Goal: Information Seeking & Learning: Find specific fact

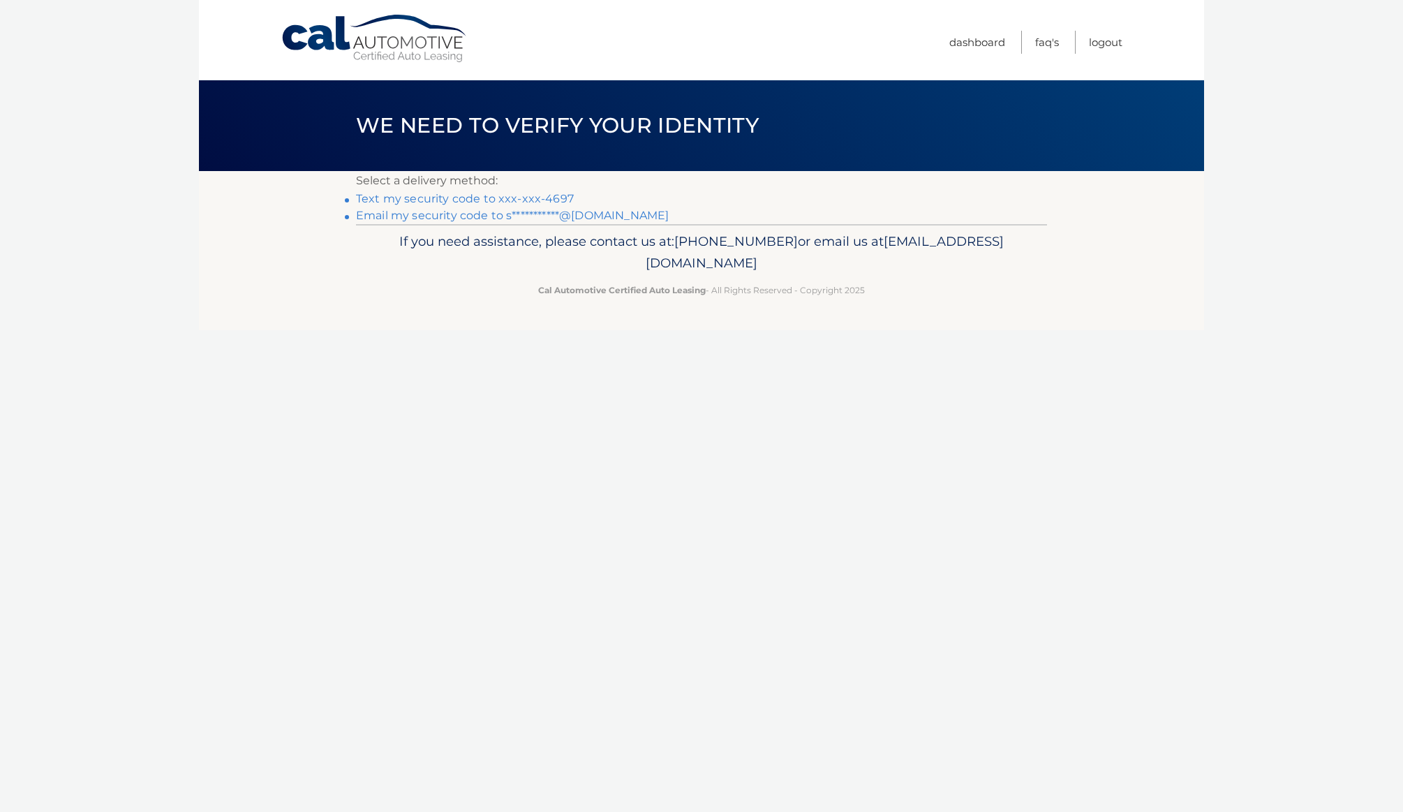
click at [443, 199] on link "Text my security code to xxx-xxx-4697" at bounding box center [465, 198] width 218 height 13
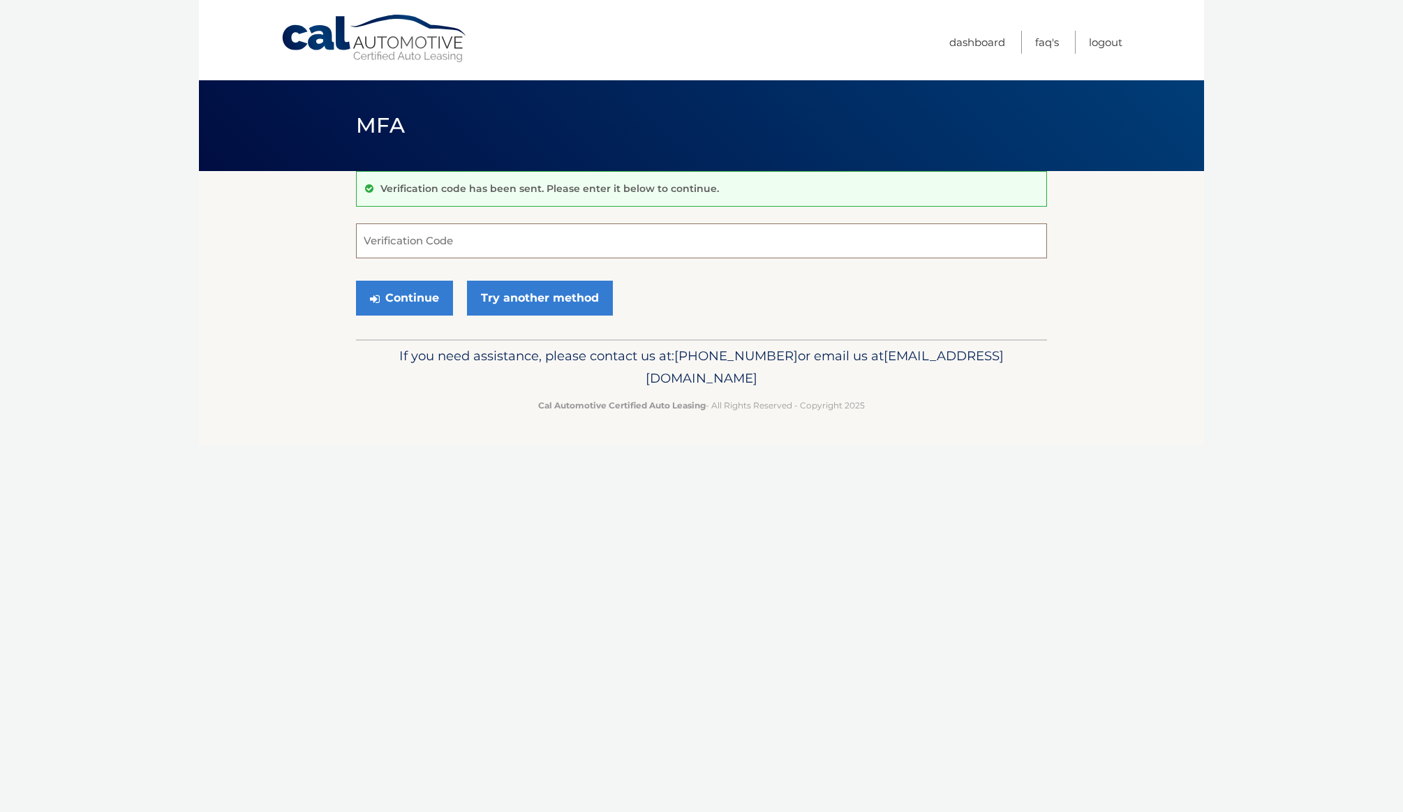
click at [480, 242] on input "Verification Code" at bounding box center [701, 240] width 691 height 35
type input "148954"
click at [356, 281] on button "Continue" at bounding box center [404, 298] width 97 height 35
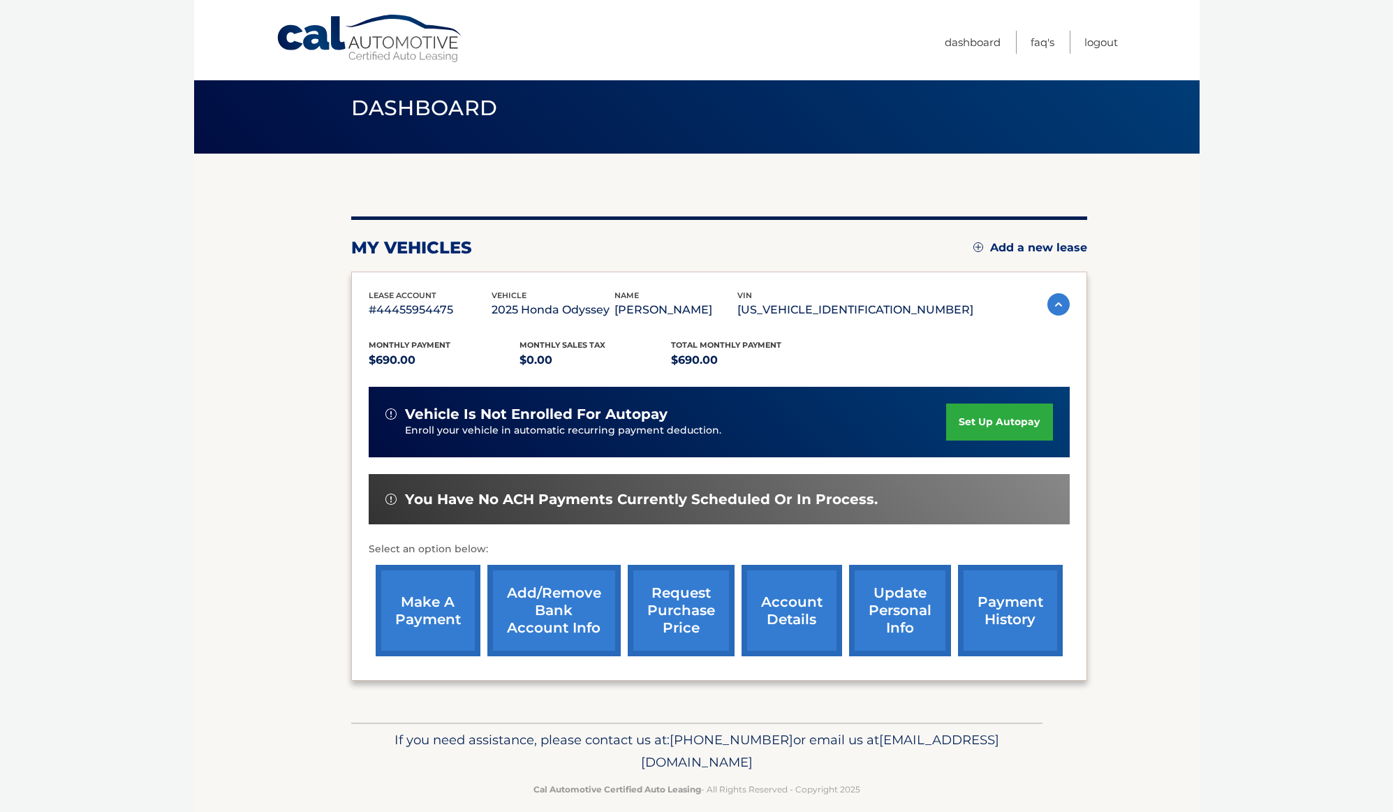
scroll to position [34, 0]
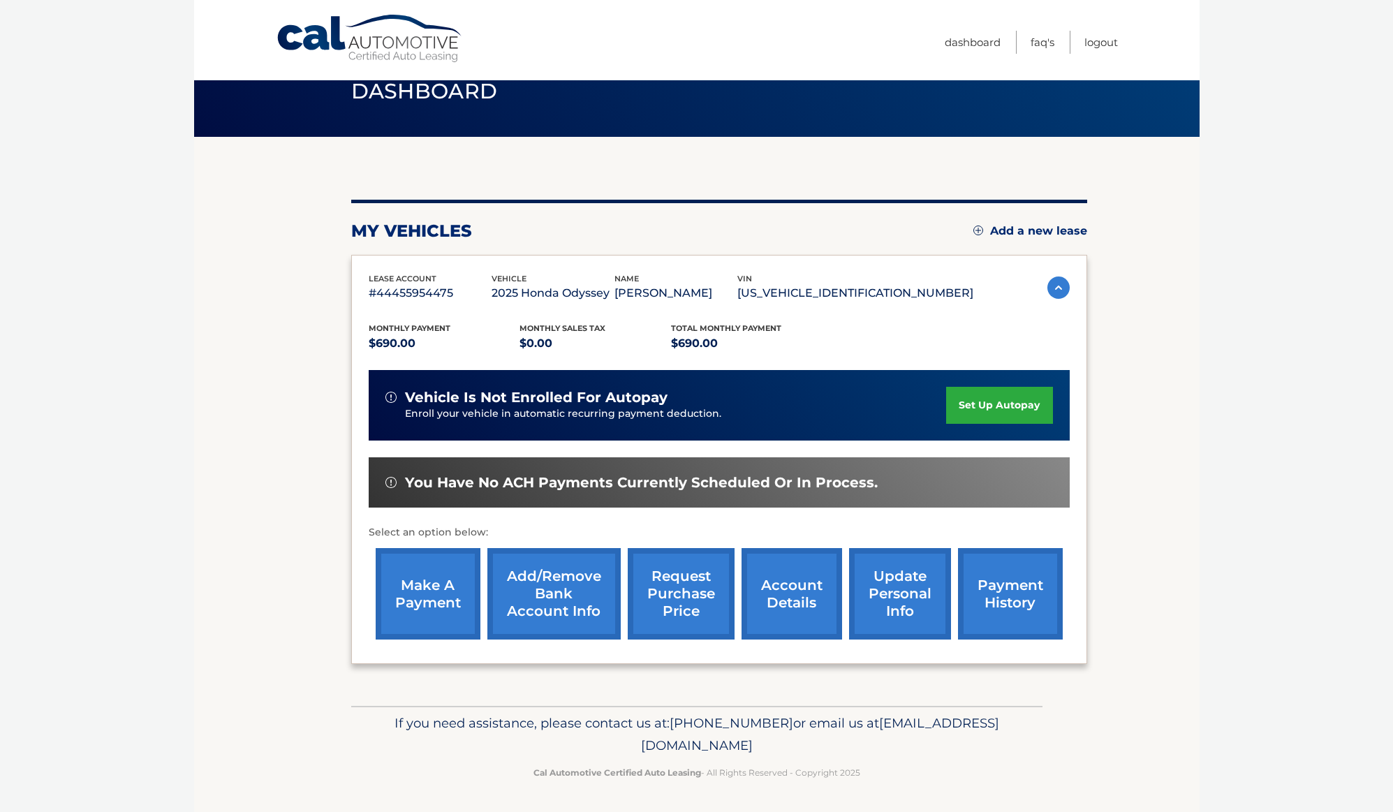
click at [801, 612] on link "account details" at bounding box center [791, 593] width 101 height 91
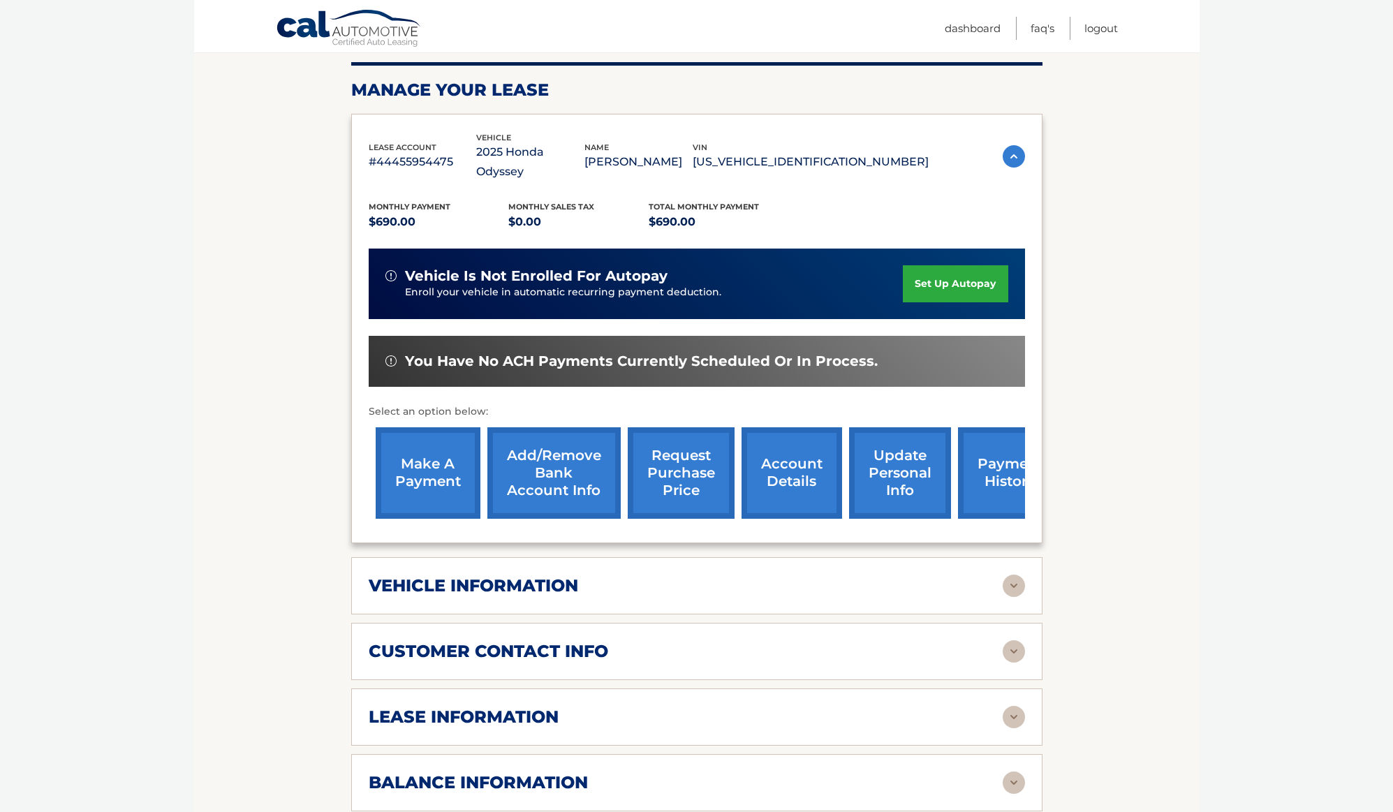
scroll to position [279, 0]
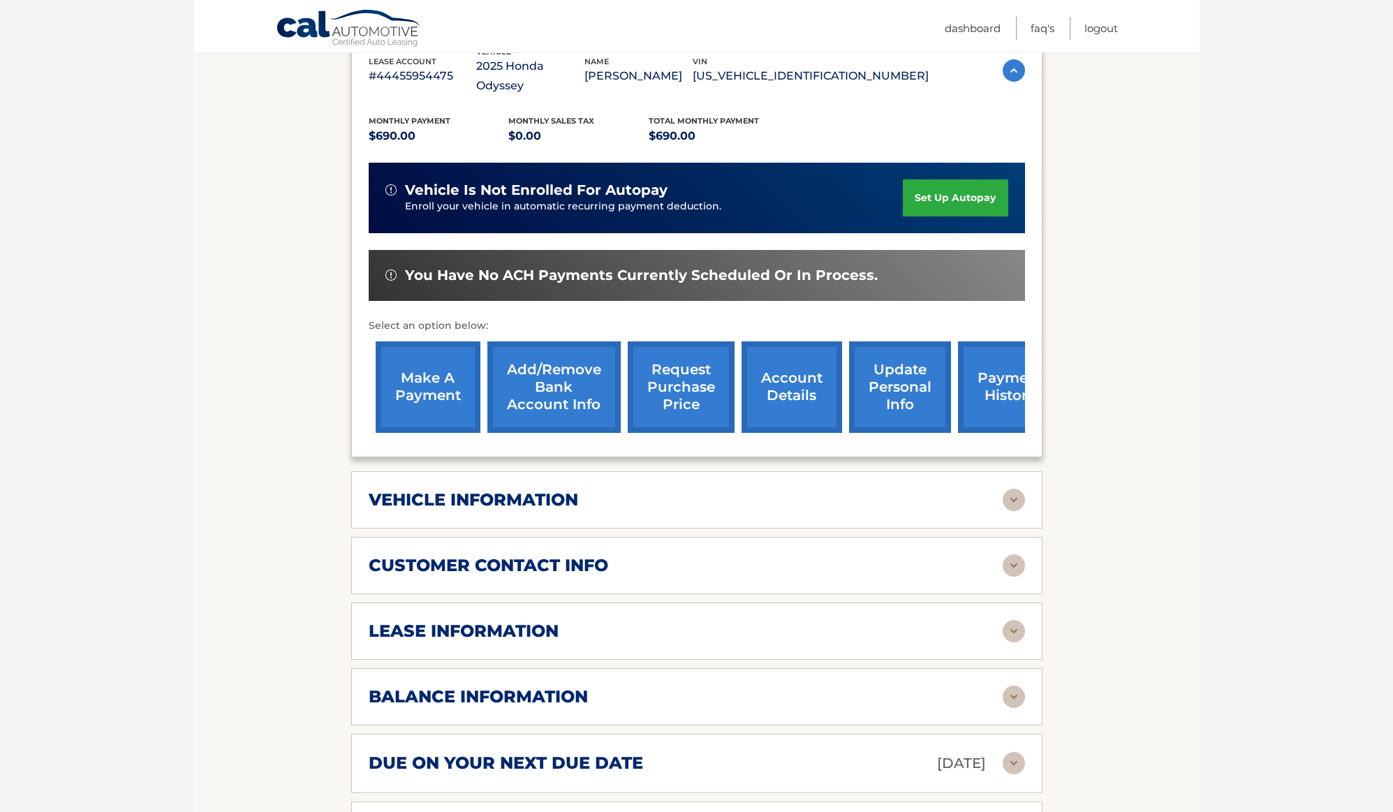
click at [818, 388] on link "account details" at bounding box center [791, 386] width 101 height 91
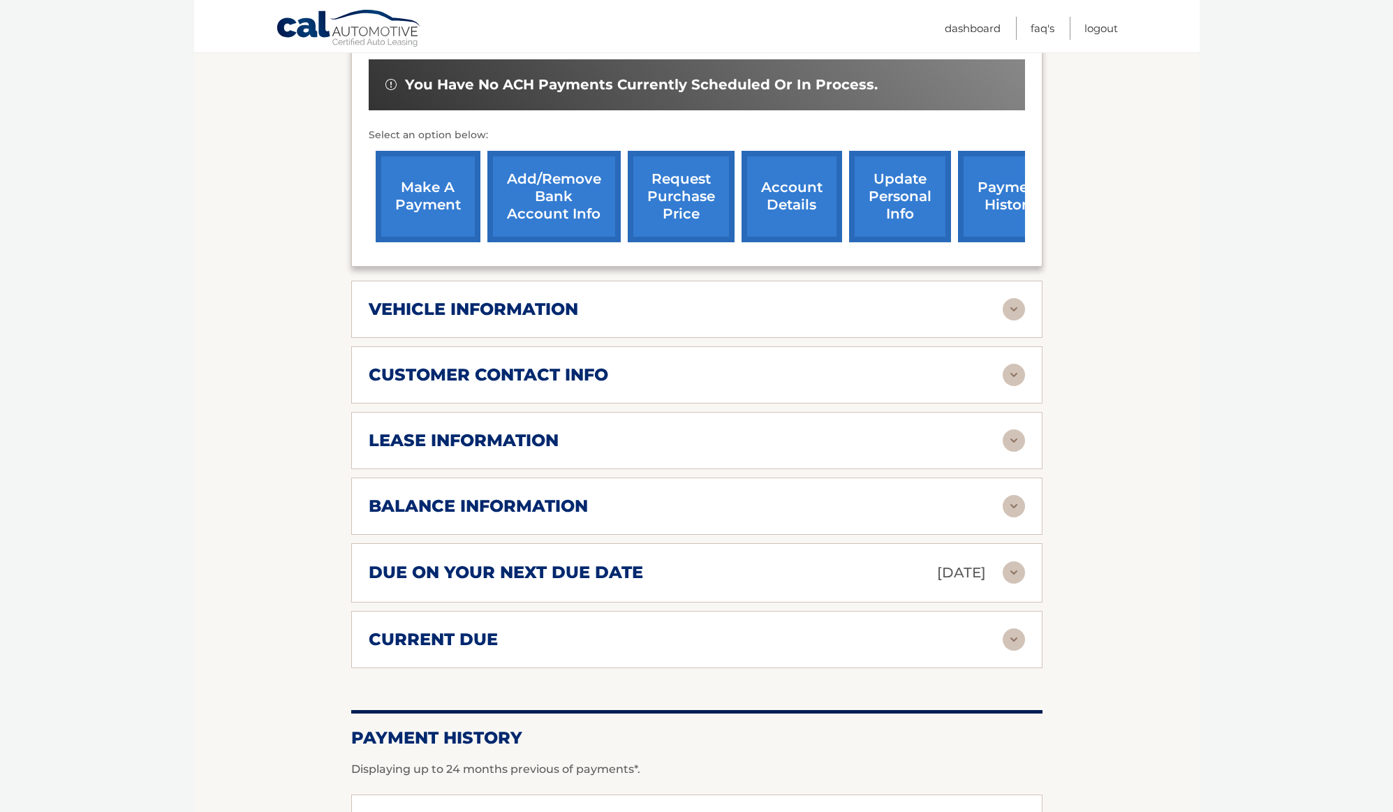
scroll to position [712, 0]
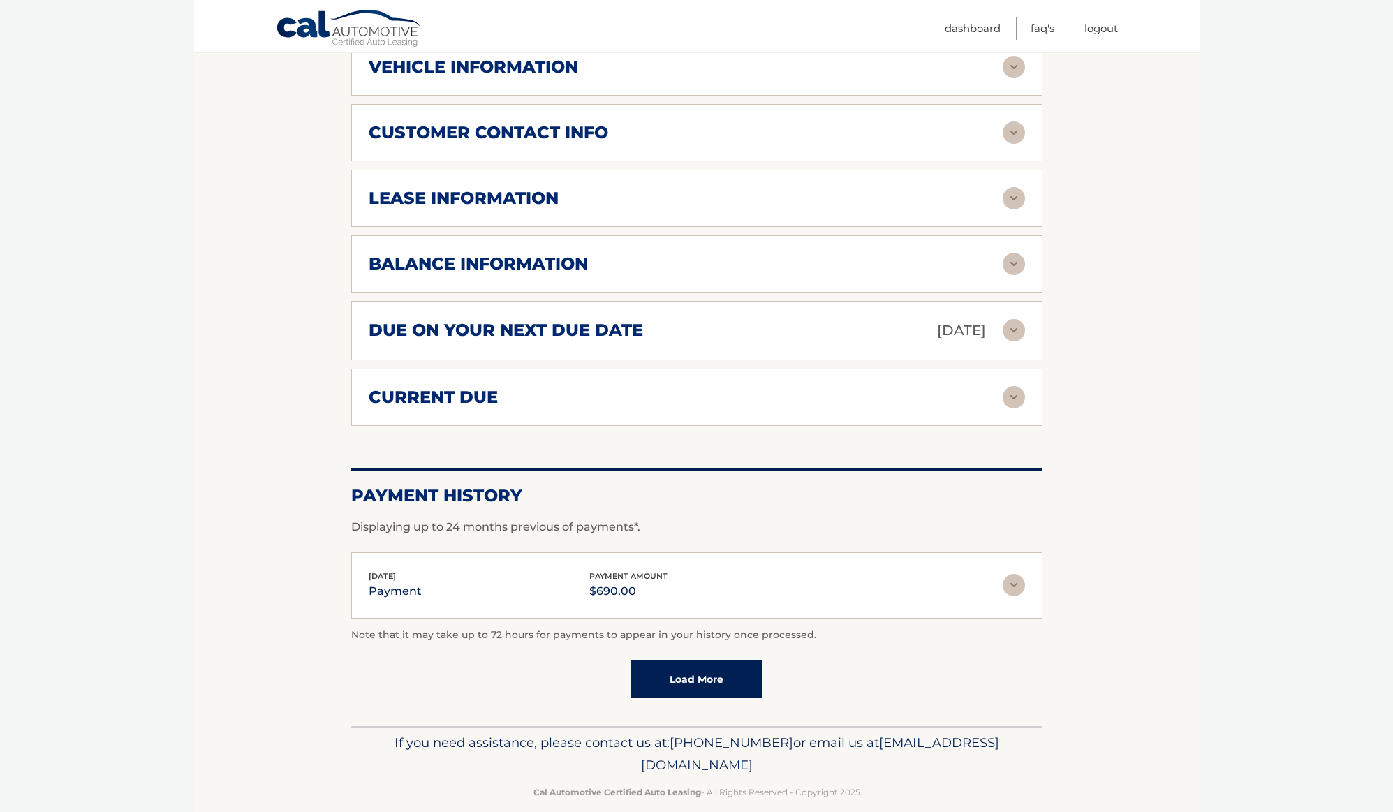
click at [678, 668] on link "Load More" at bounding box center [696, 679] width 132 height 38
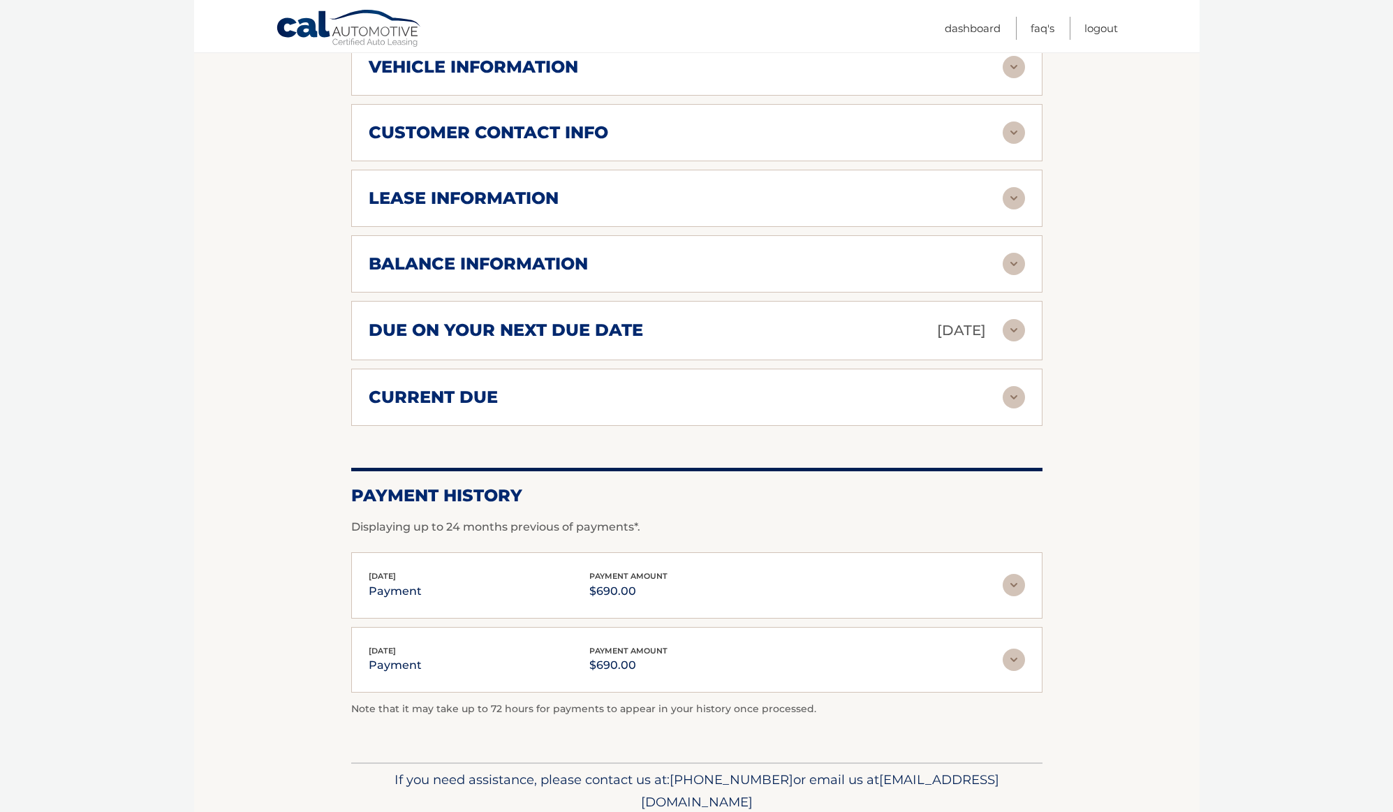
click at [1015, 386] on img at bounding box center [1013, 397] width 22 height 22
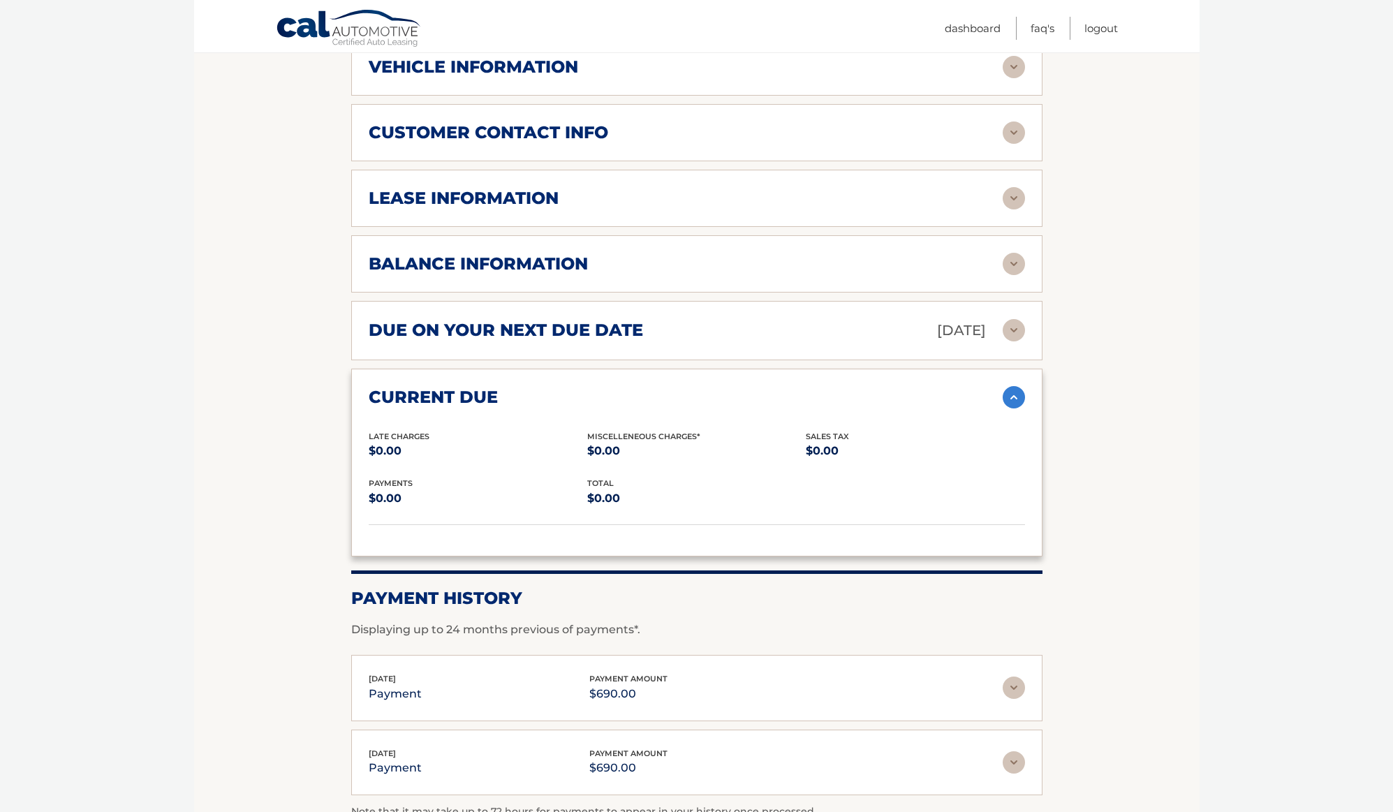
click at [1009, 319] on img at bounding box center [1013, 330] width 22 height 22
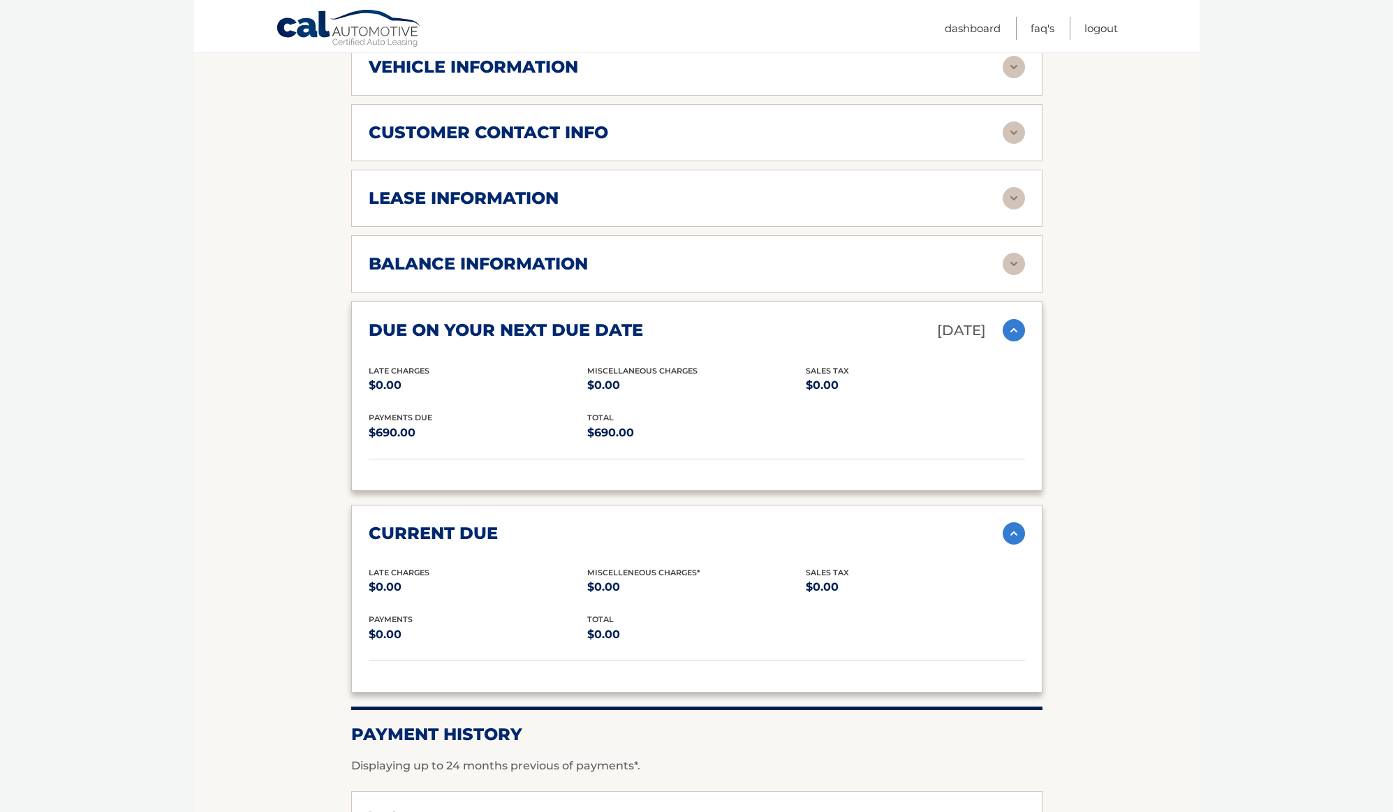
click at [1197, 511] on section "Account Details | #44455954475 Back to Dashboard Manage Your Lease lease accoun…" at bounding box center [696, 230] width 1005 height 1542
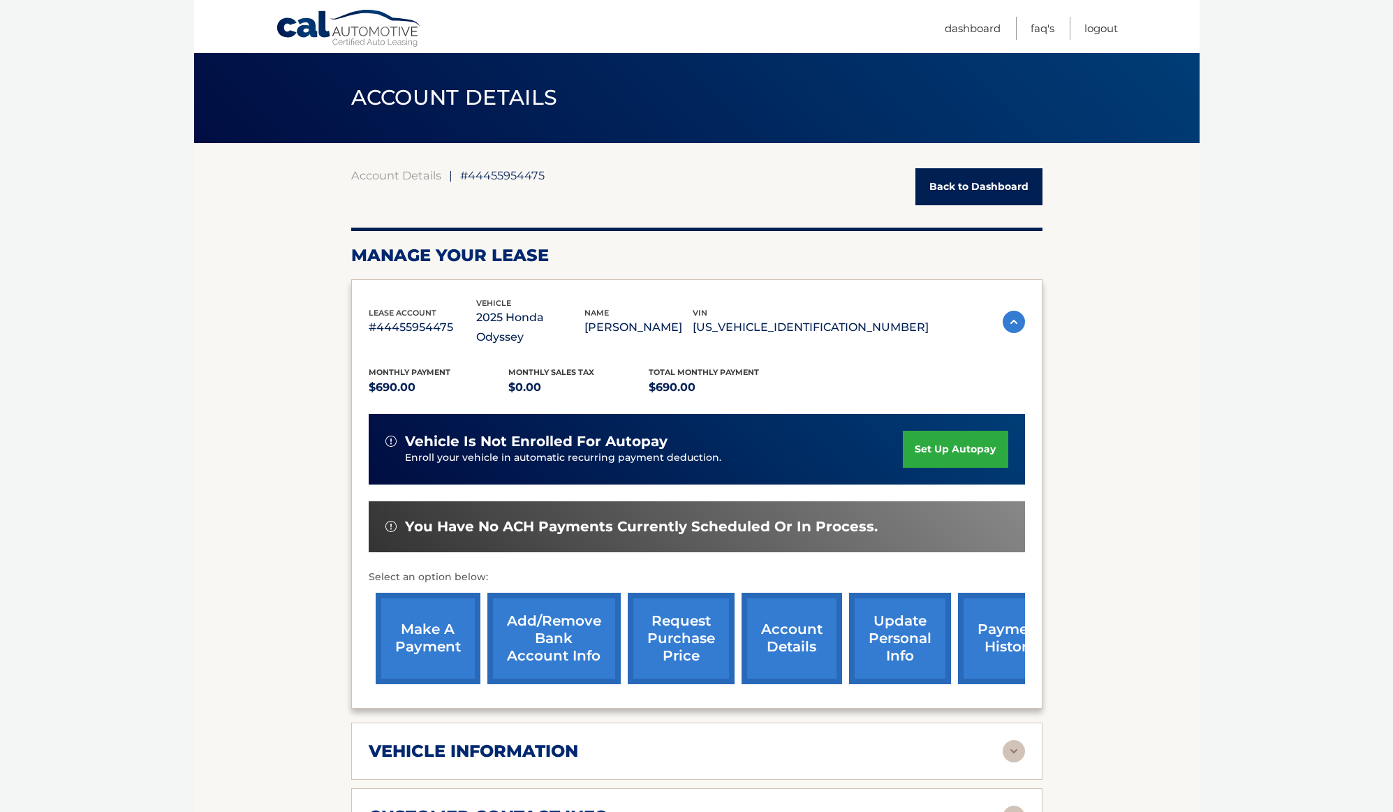
scroll to position [0, 0]
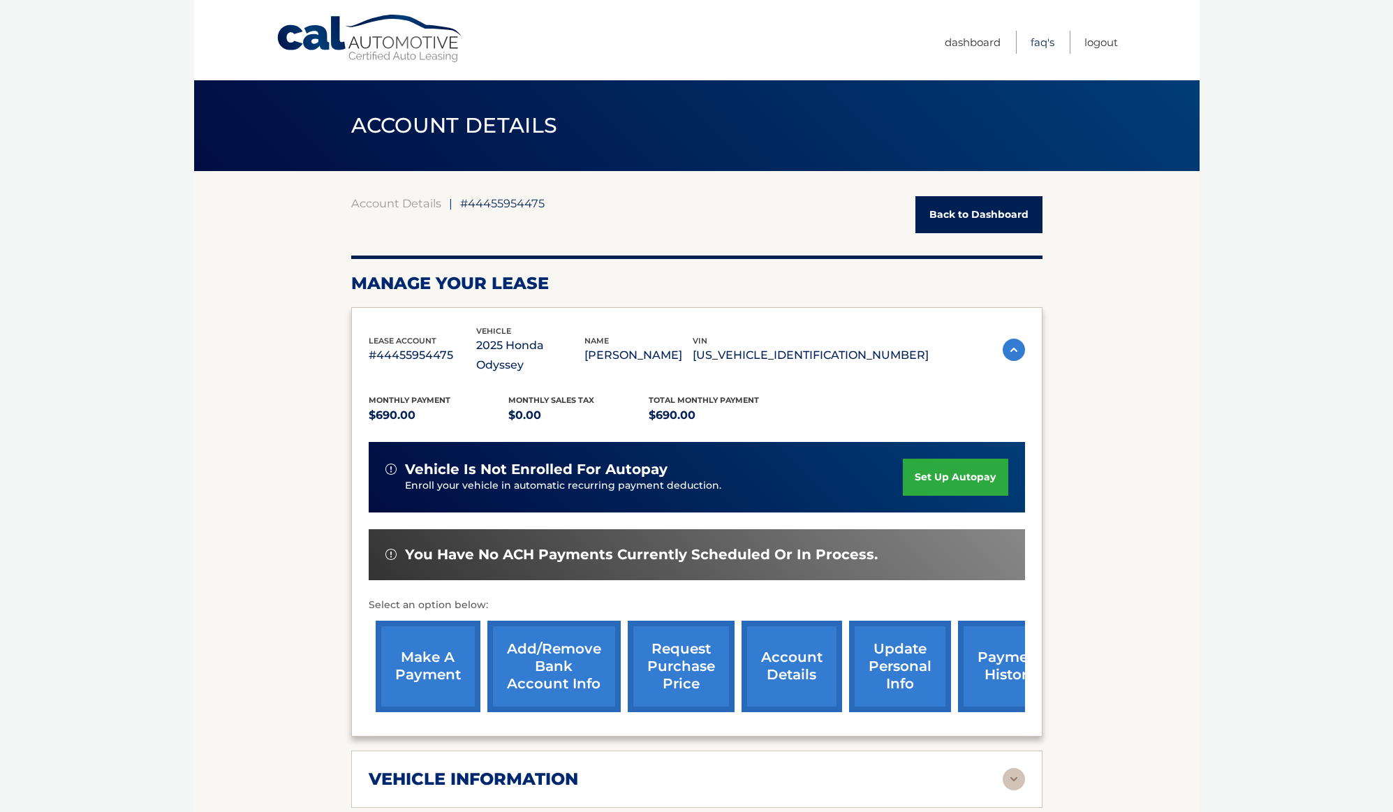
click at [1035, 47] on link "FAQ's" at bounding box center [1042, 42] width 24 height 23
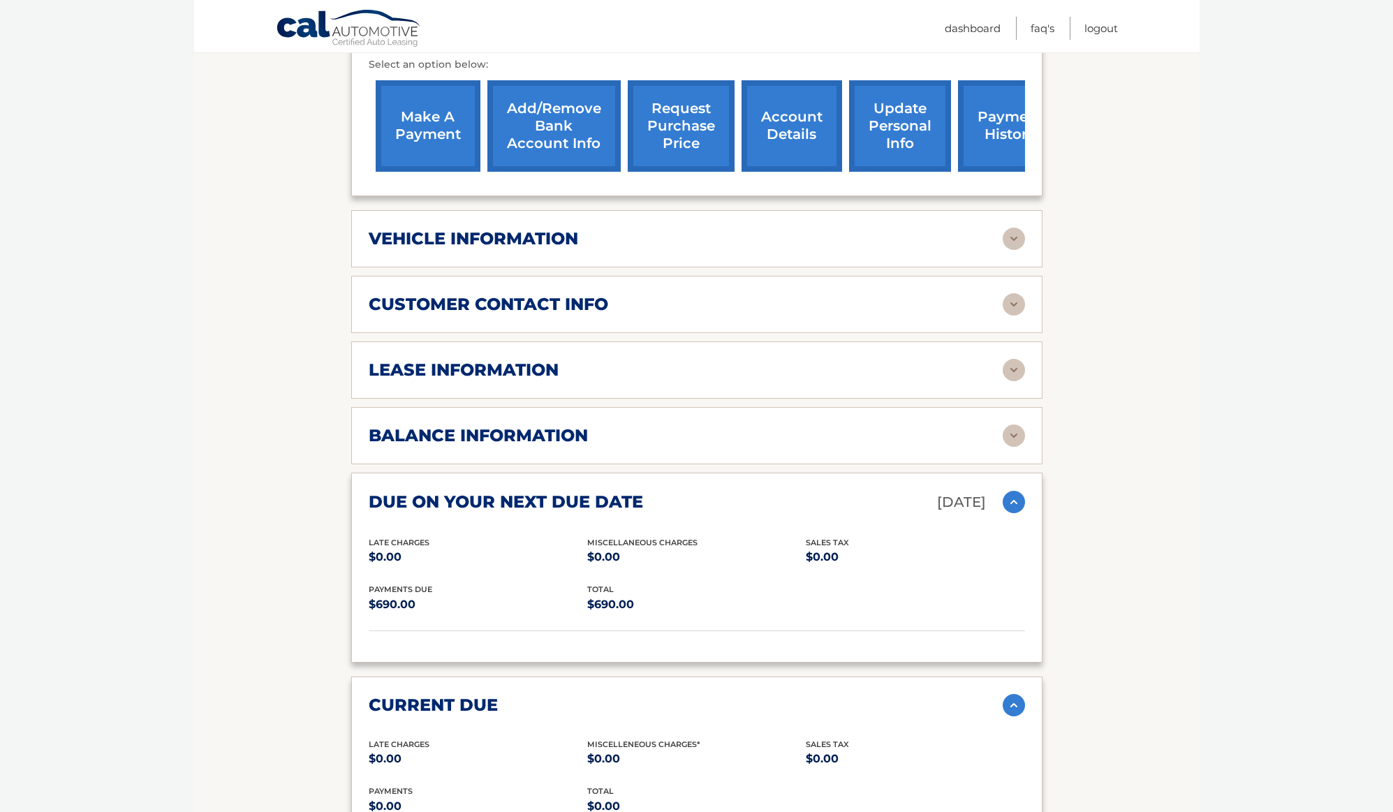
scroll to position [558, 0]
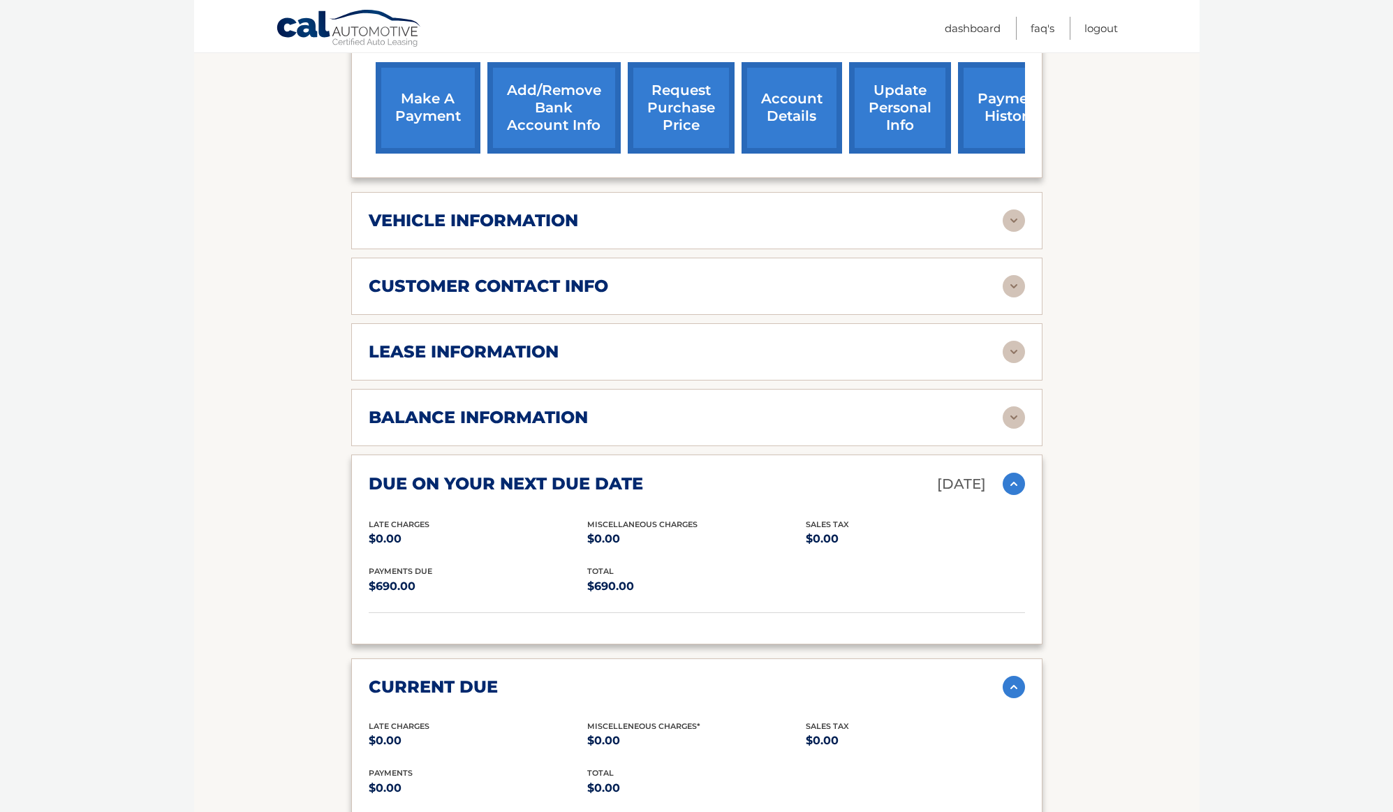
click at [1166, 499] on section "Account Details | #44455954475 Back to Dashboard Manage Your Lease lease accoun…" at bounding box center [696, 384] width 1005 height 1542
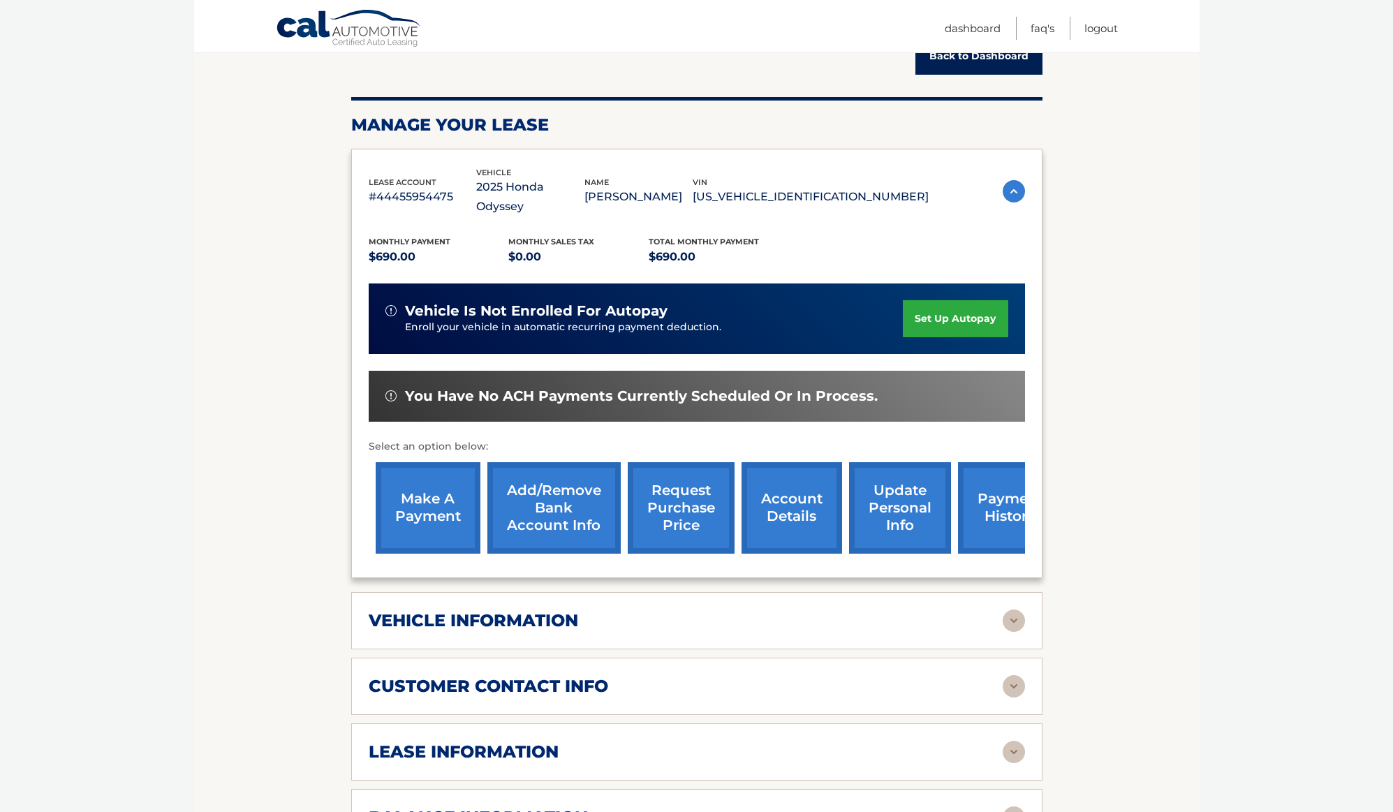
scroll to position [140, 0]
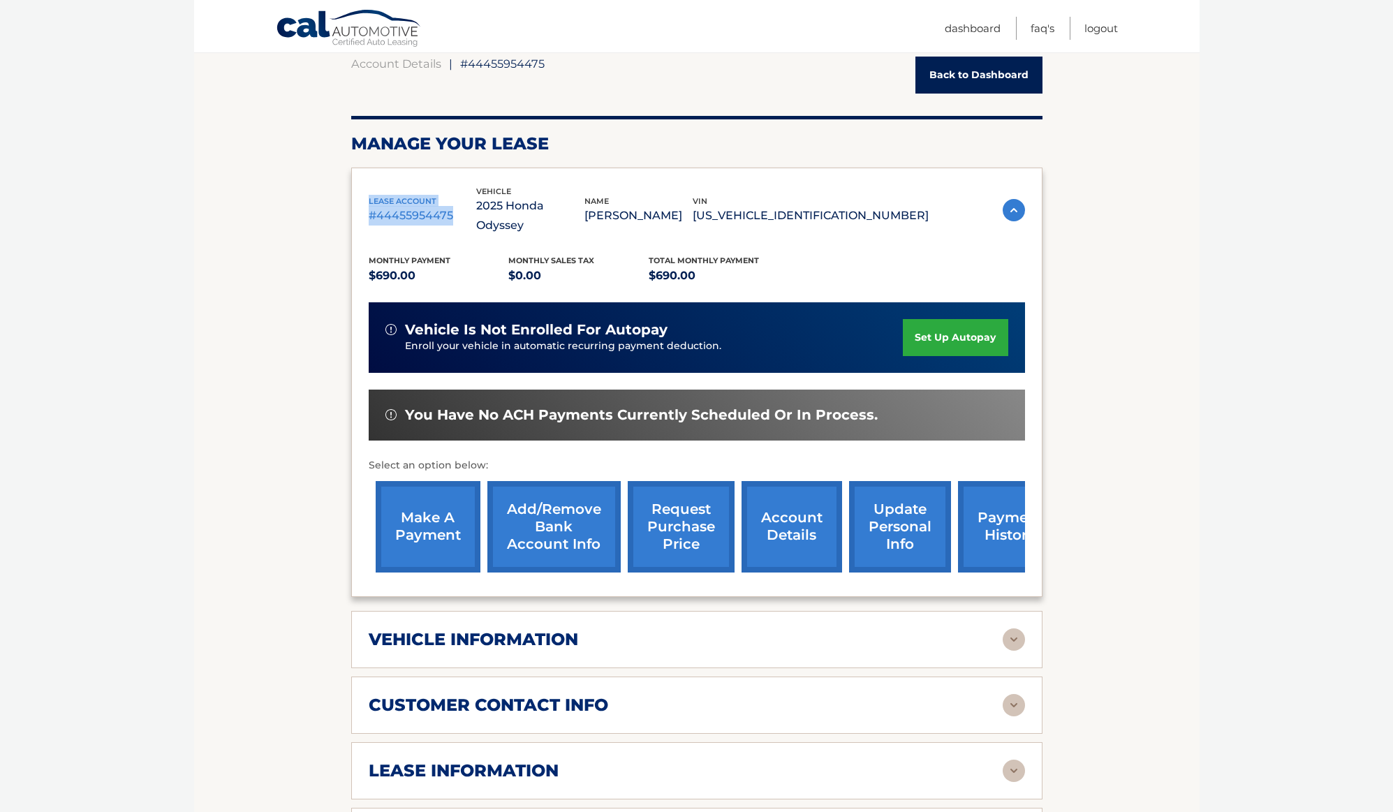
drag, startPoint x: 368, startPoint y: 191, endPoint x: 450, endPoint y: 210, distance: 84.5
click at [454, 212] on div "lease account #44455954475" at bounding box center [423, 210] width 108 height 31
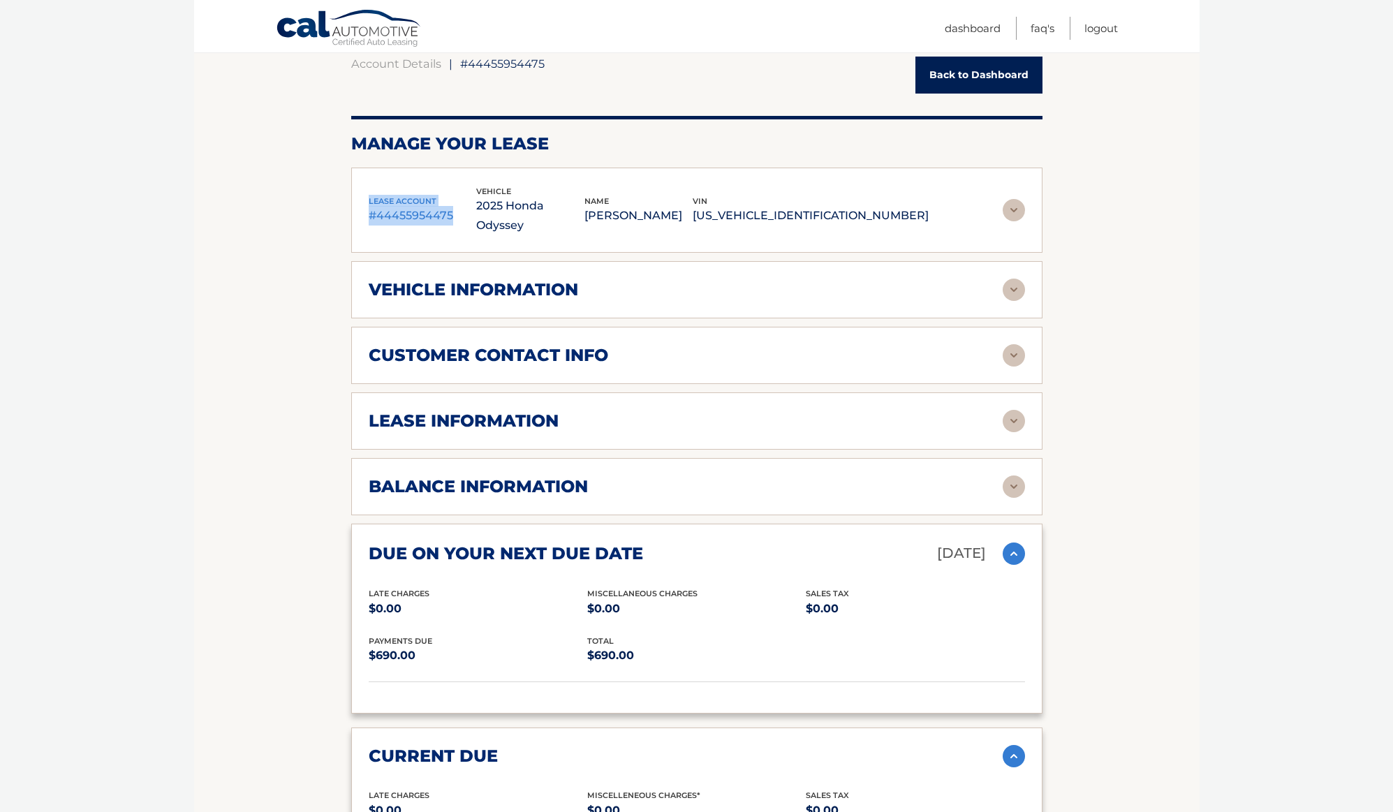
copy div "lease account #44455954475"
drag, startPoint x: 788, startPoint y: 191, endPoint x: 910, endPoint y: 208, distance: 122.6
click at [910, 208] on div "vin [US_VEHICLE_IDENTIFICATION_NUMBER]" at bounding box center [810, 210] width 236 height 31
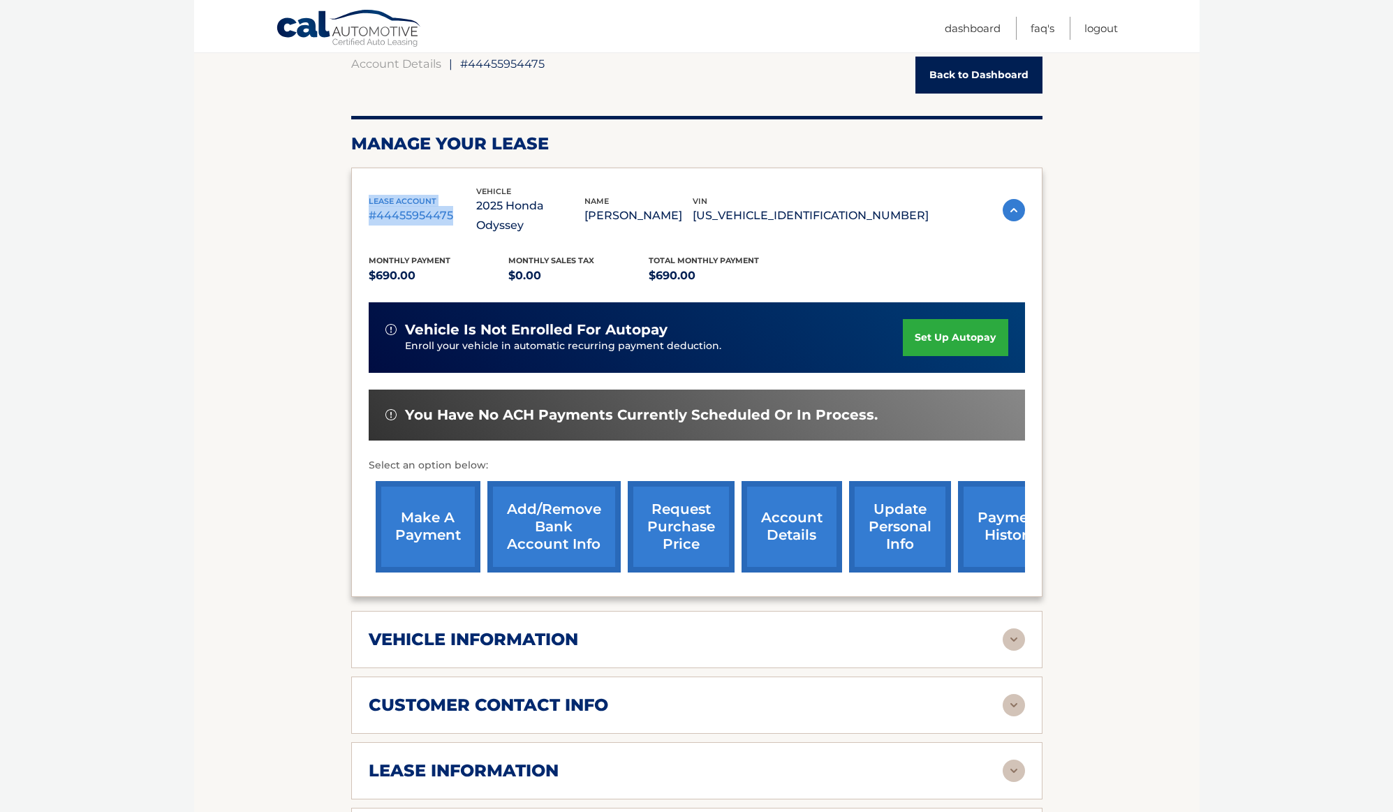
copy div "vin [US_VEHICLE_IDENTIFICATION_NUMBER]"
click at [1103, 237] on section "Account Details | #44455954475 Back to Dashboard Manage Your Lease lease accoun…" at bounding box center [696, 802] width 1005 height 1542
click at [1183, 358] on section "Account Details | #44455954475 Back to Dashboard Manage Your Lease lease accoun…" at bounding box center [696, 802] width 1005 height 1542
click at [1134, 580] on section "Account Details | #44455954475 Back to Dashboard Manage Your Lease lease accoun…" at bounding box center [696, 802] width 1005 height 1542
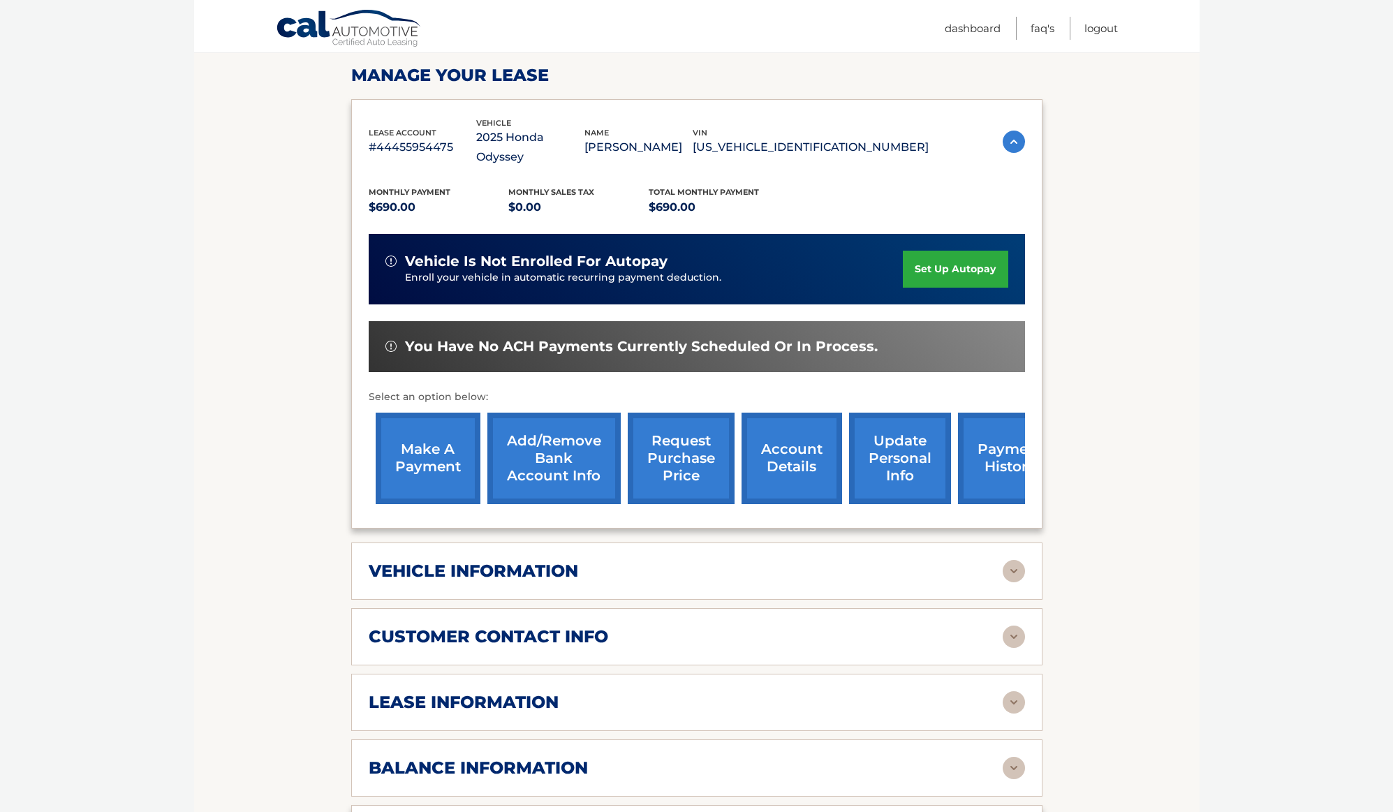
scroll to position [209, 0]
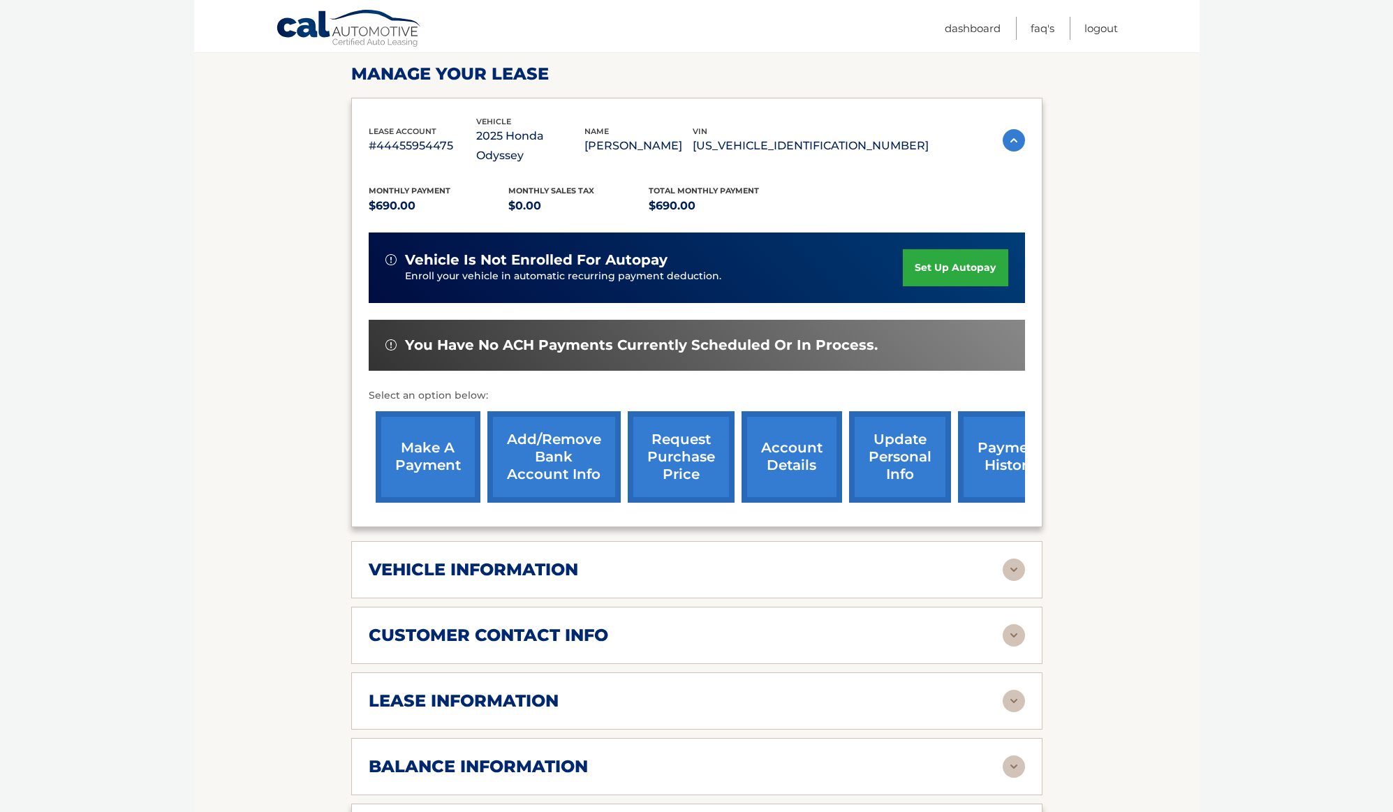
click at [1178, 376] on section "Account Details | #44455954475 Back to Dashboard Manage Your Lease lease accoun…" at bounding box center [696, 733] width 1005 height 1542
click at [1140, 631] on section "Account Details | #44455954475 Back to Dashboard Manage Your Lease lease accoun…" at bounding box center [696, 733] width 1005 height 1542
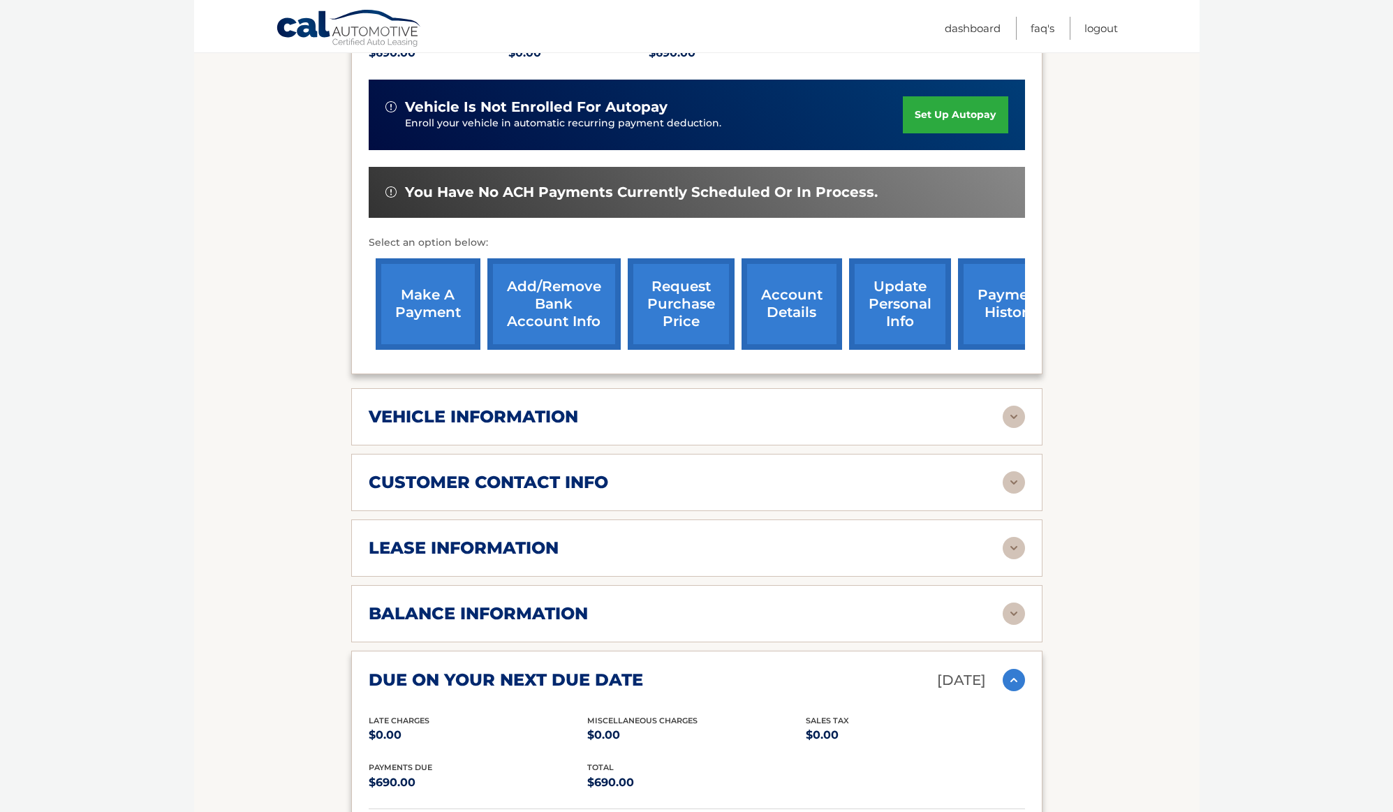
scroll to position [419, 0]
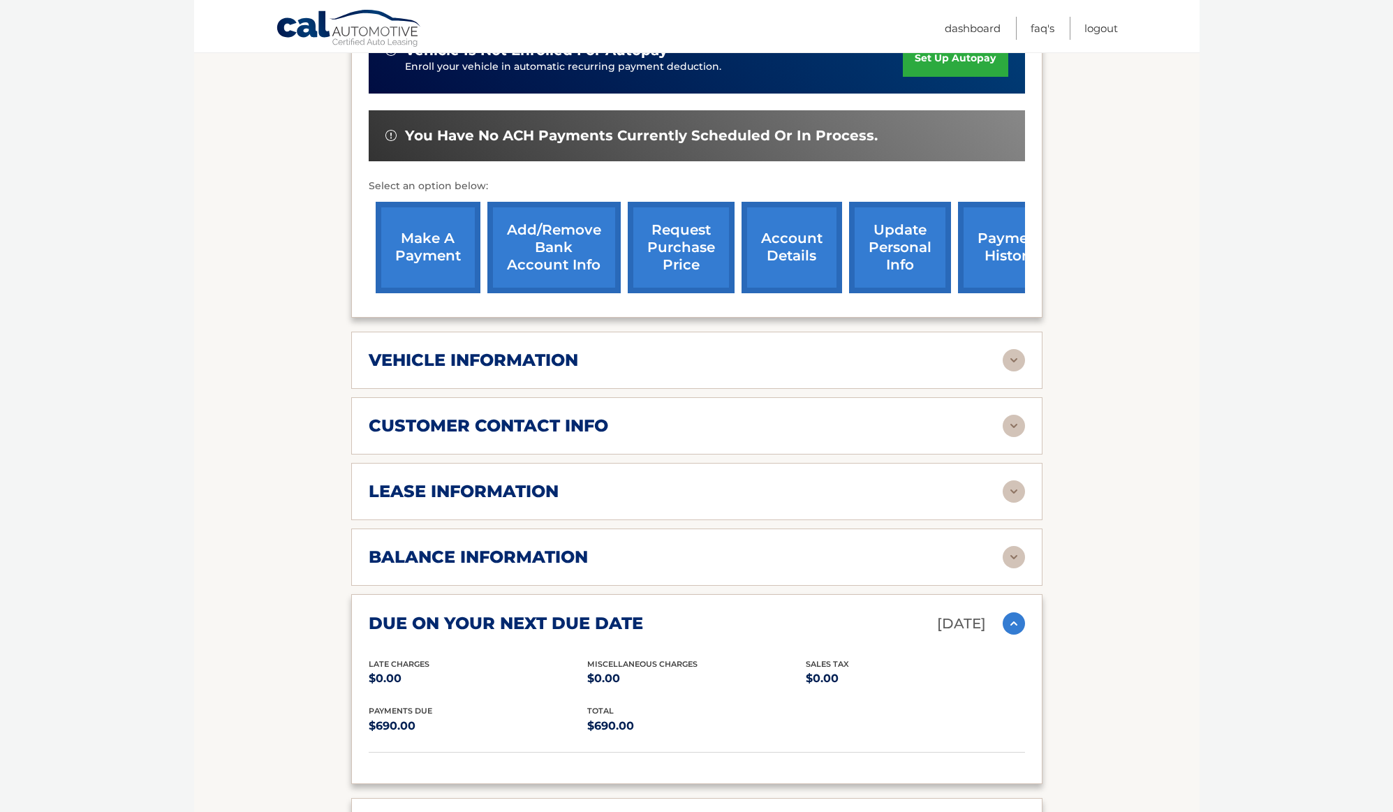
click at [1015, 546] on img at bounding box center [1013, 557] width 22 height 22
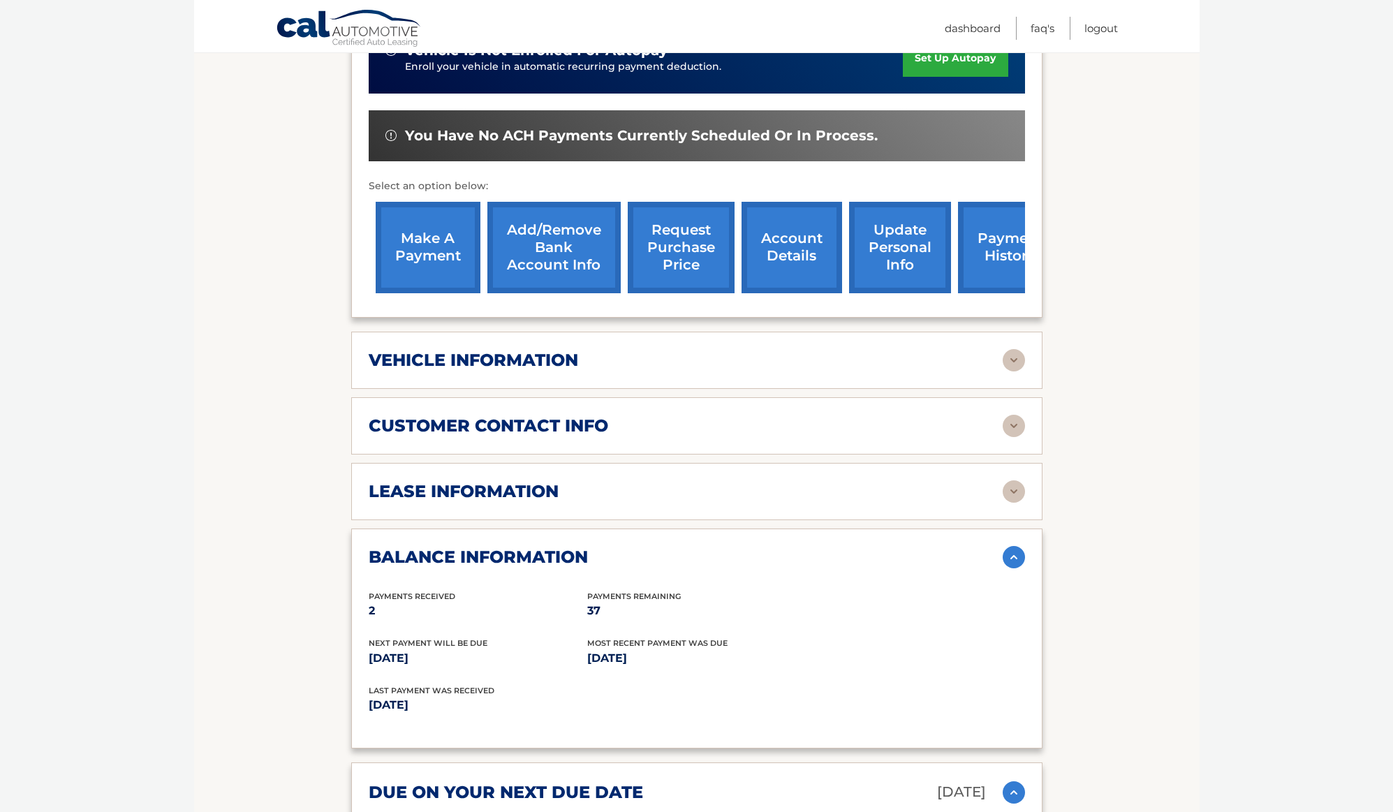
click at [1015, 546] on img at bounding box center [1013, 557] width 22 height 22
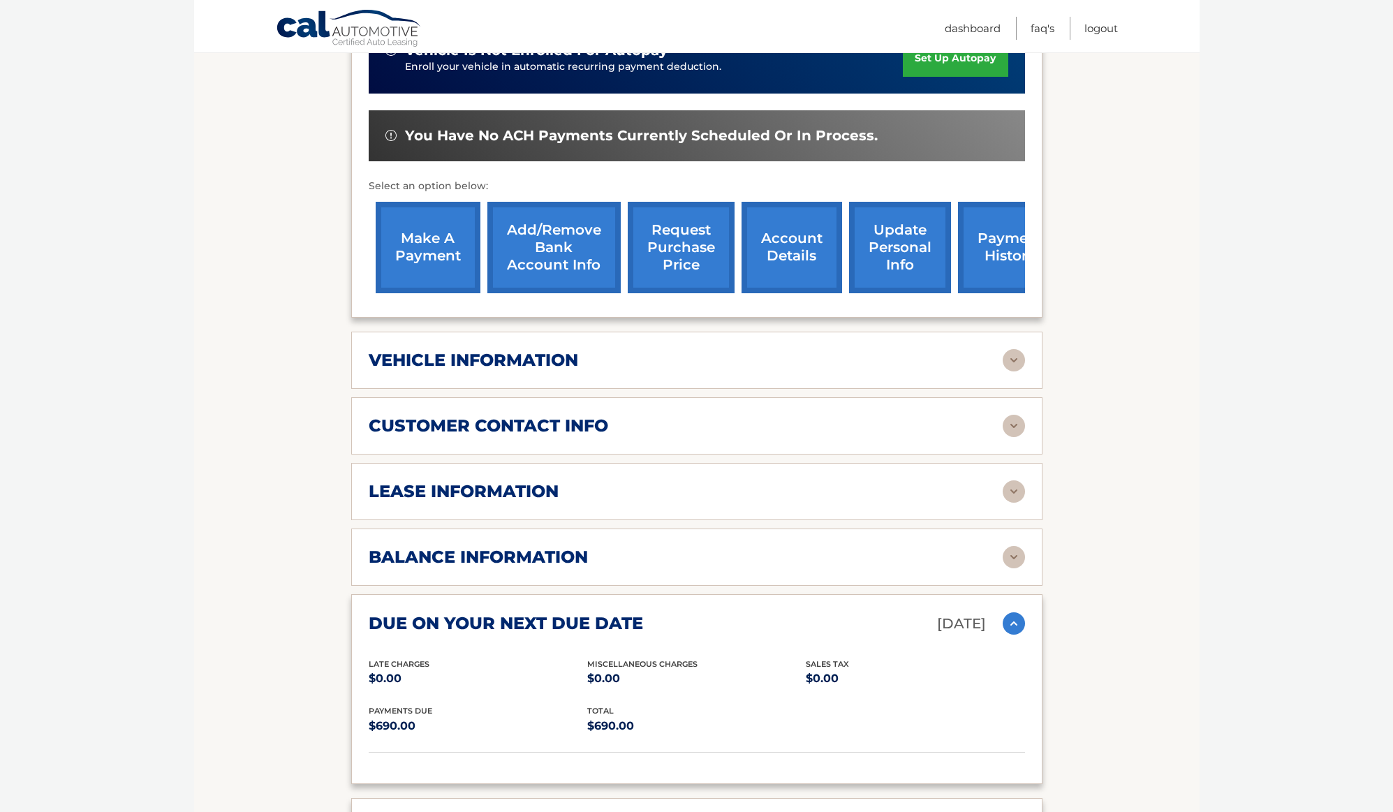
click at [1019, 612] on img at bounding box center [1013, 623] width 22 height 22
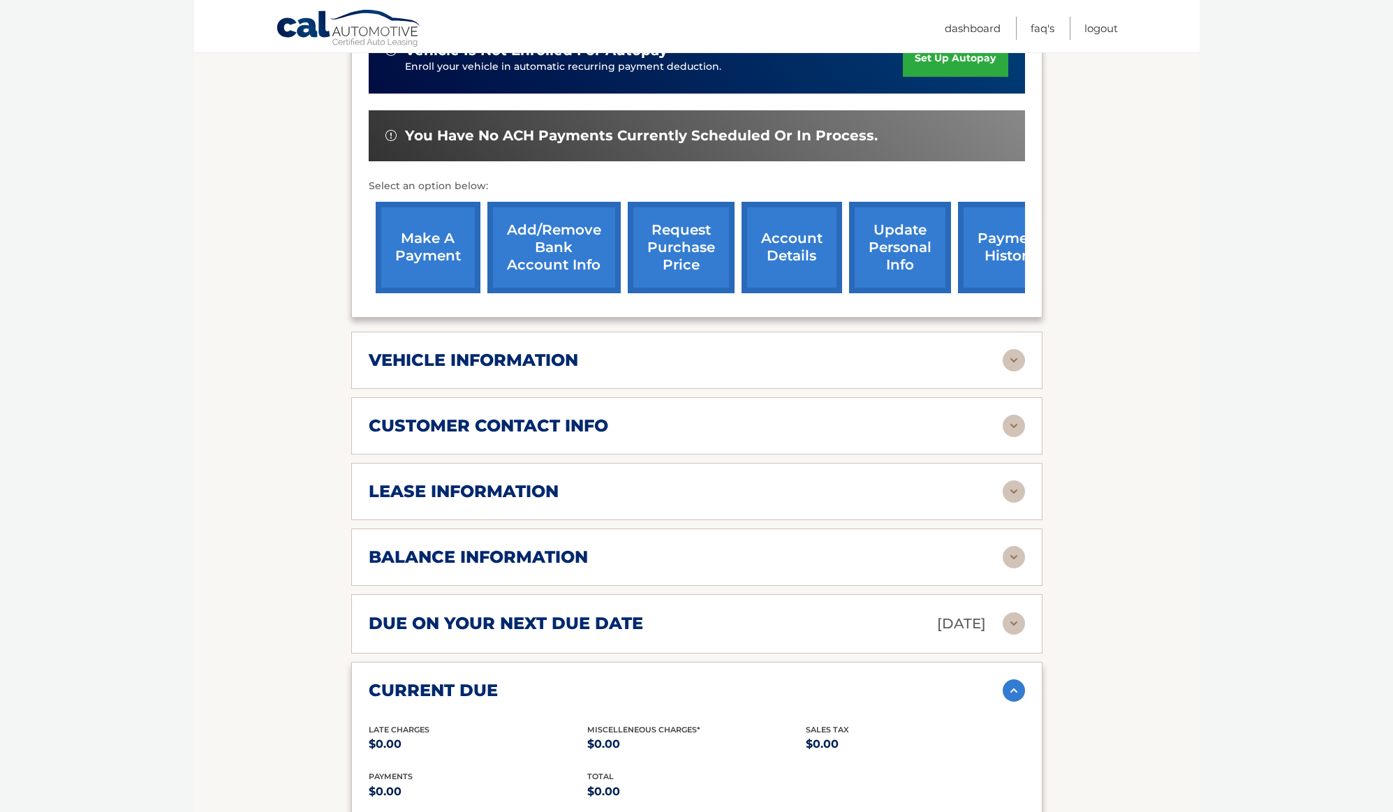
click at [1017, 679] on img at bounding box center [1013, 690] width 22 height 22
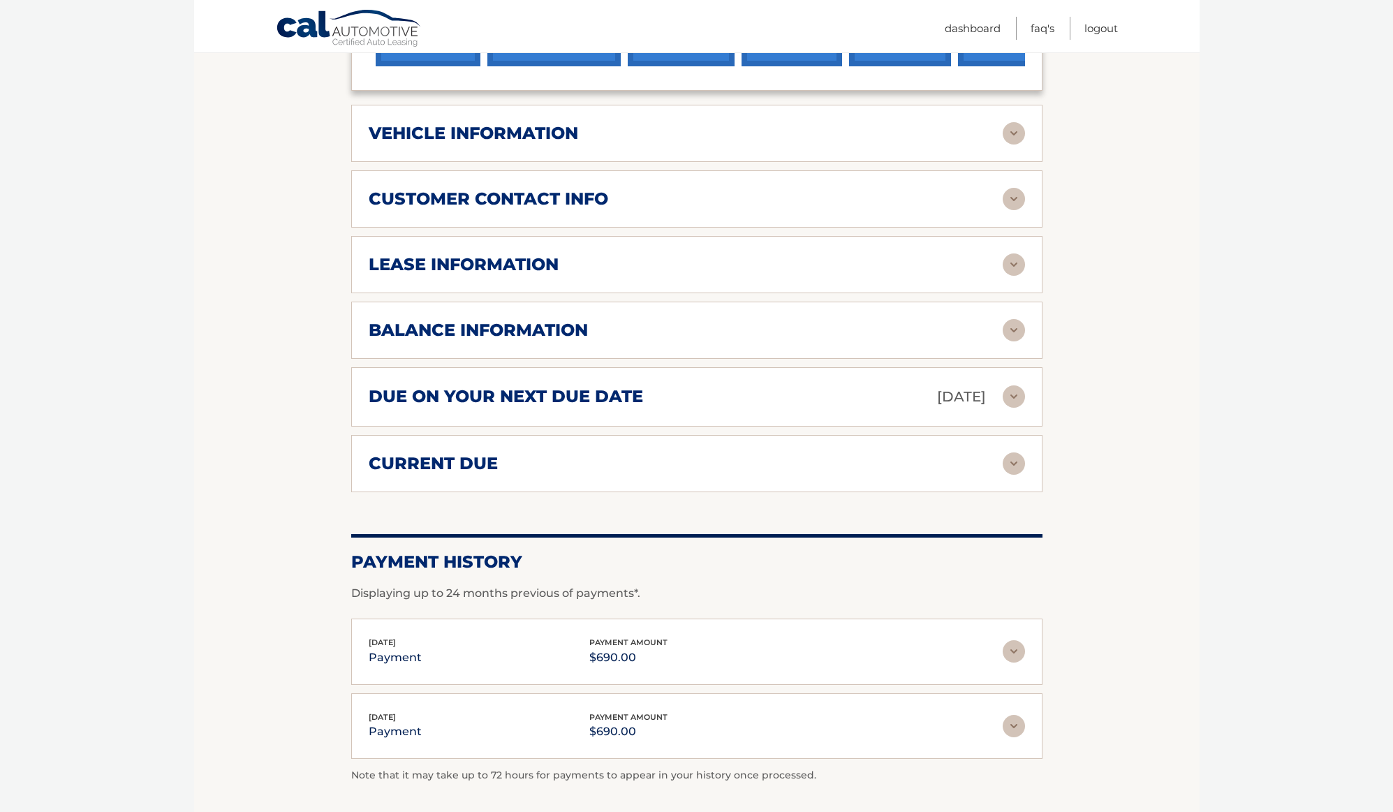
scroll to position [698, 0]
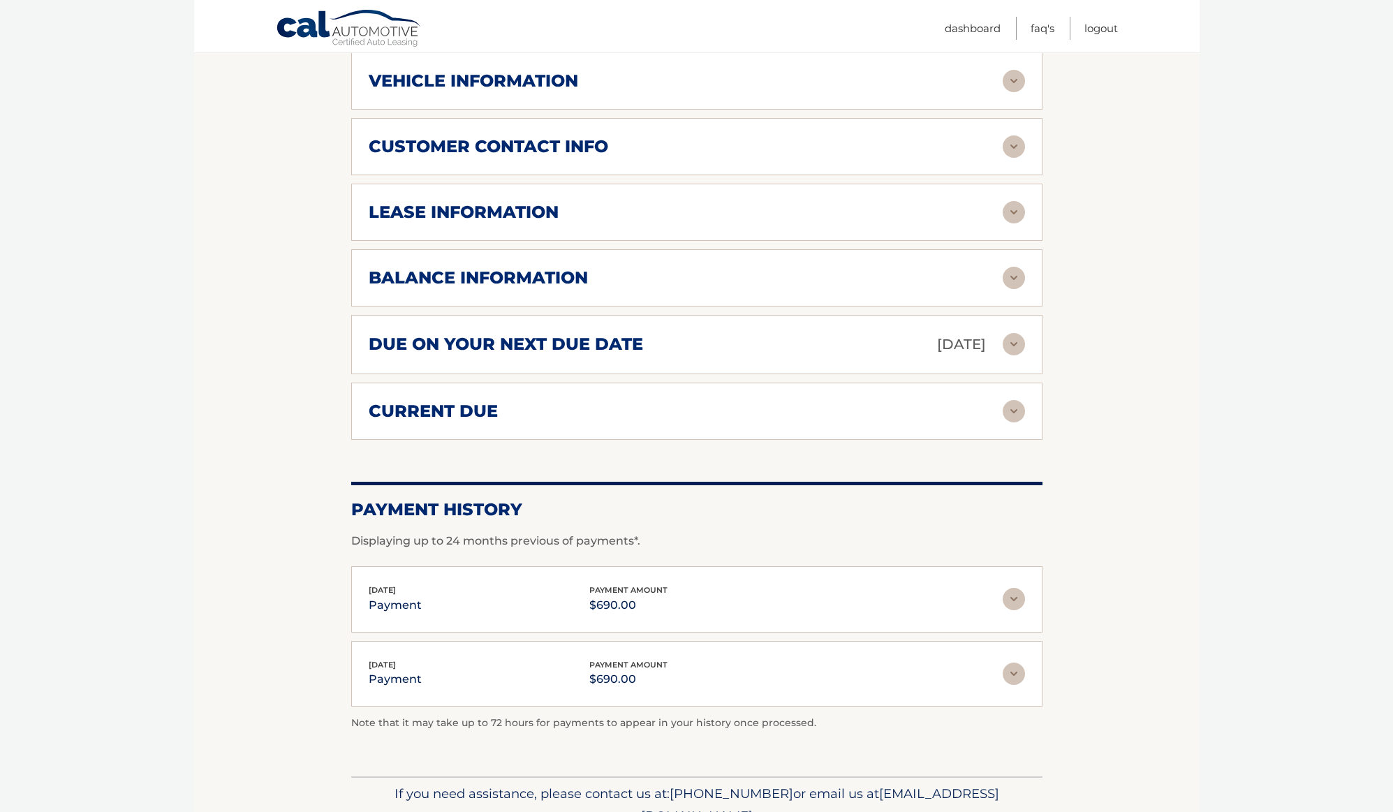
click at [1127, 635] on section "Account Details | #44455954475 Back to Dashboard Manage Your Lease lease accoun…" at bounding box center [696, 124] width 1005 height 1303
click at [1129, 643] on section "Account Details | #44455954475 Back to Dashboard Manage Your Lease lease accoun…" at bounding box center [696, 124] width 1005 height 1303
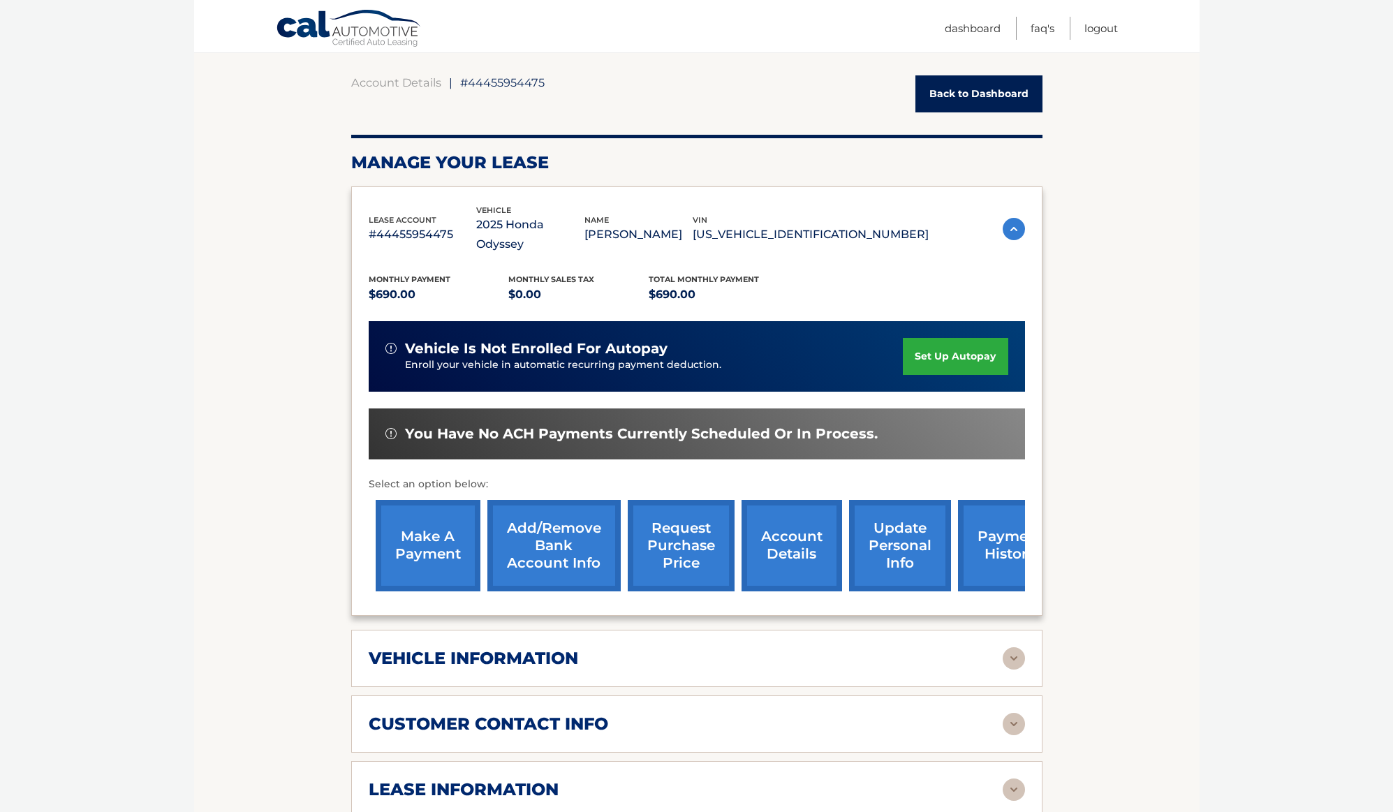
scroll to position [209, 0]
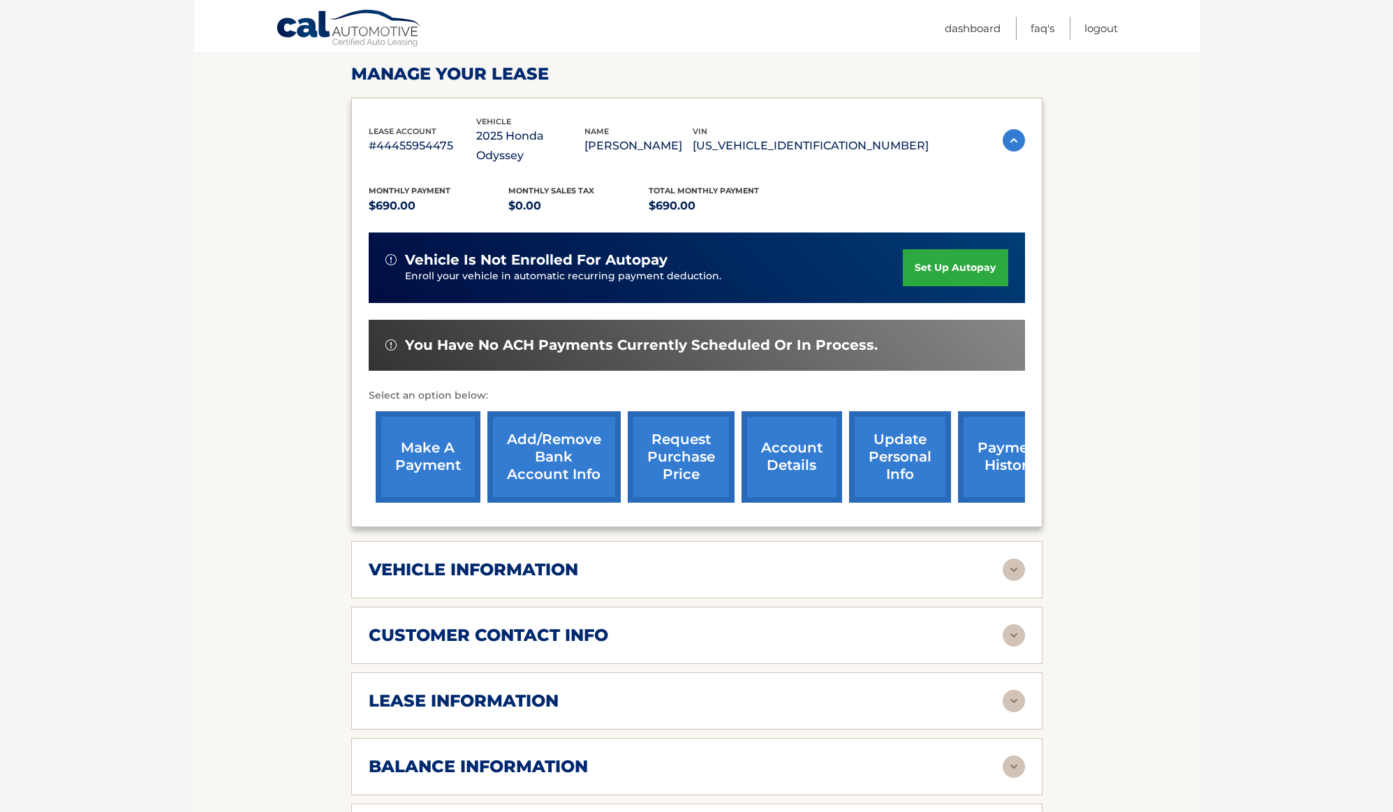
click at [1129, 643] on section "Account Details | #44455954475 Back to Dashboard Manage Your Lease lease accoun…" at bounding box center [696, 613] width 1005 height 1303
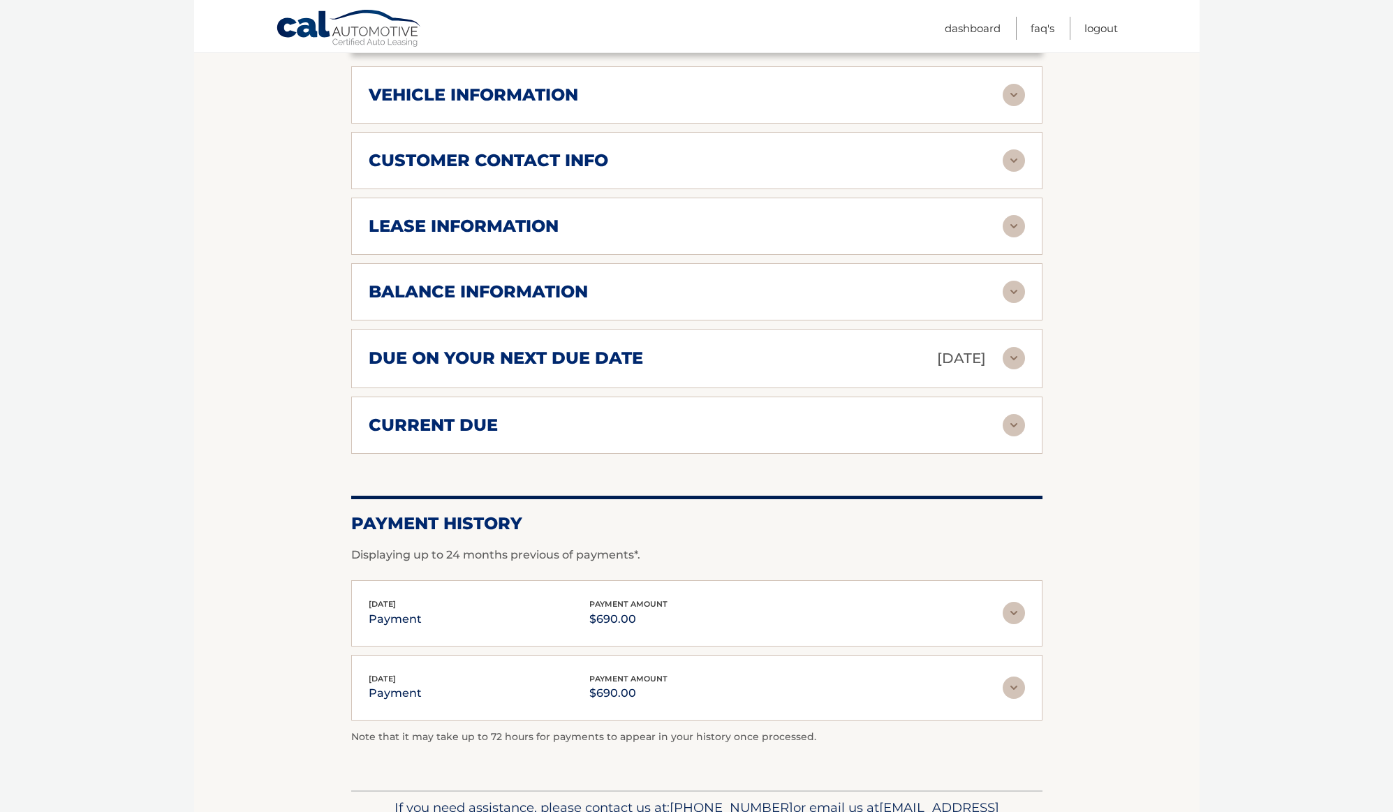
scroll to position [698, 0]
